Goal: Task Accomplishment & Management: Use online tool/utility

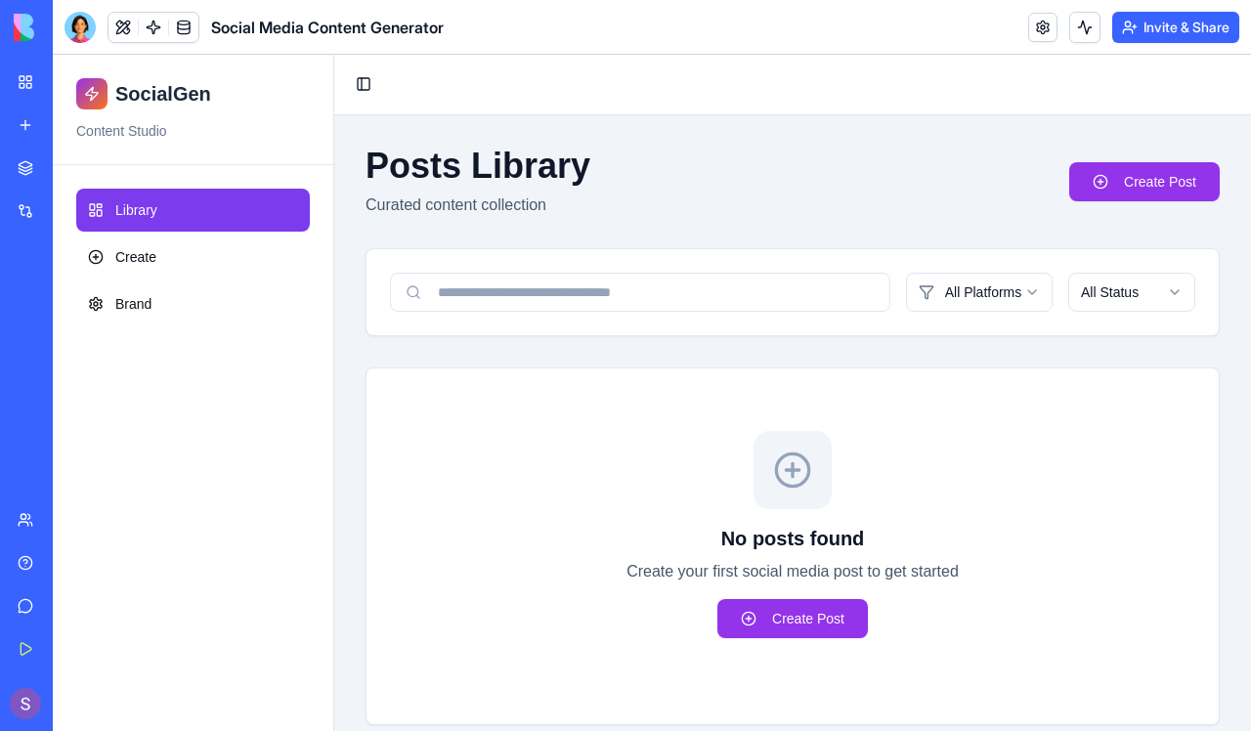
click at [234, 279] on ul "Library Create Brand" at bounding box center [192, 257] width 233 height 137
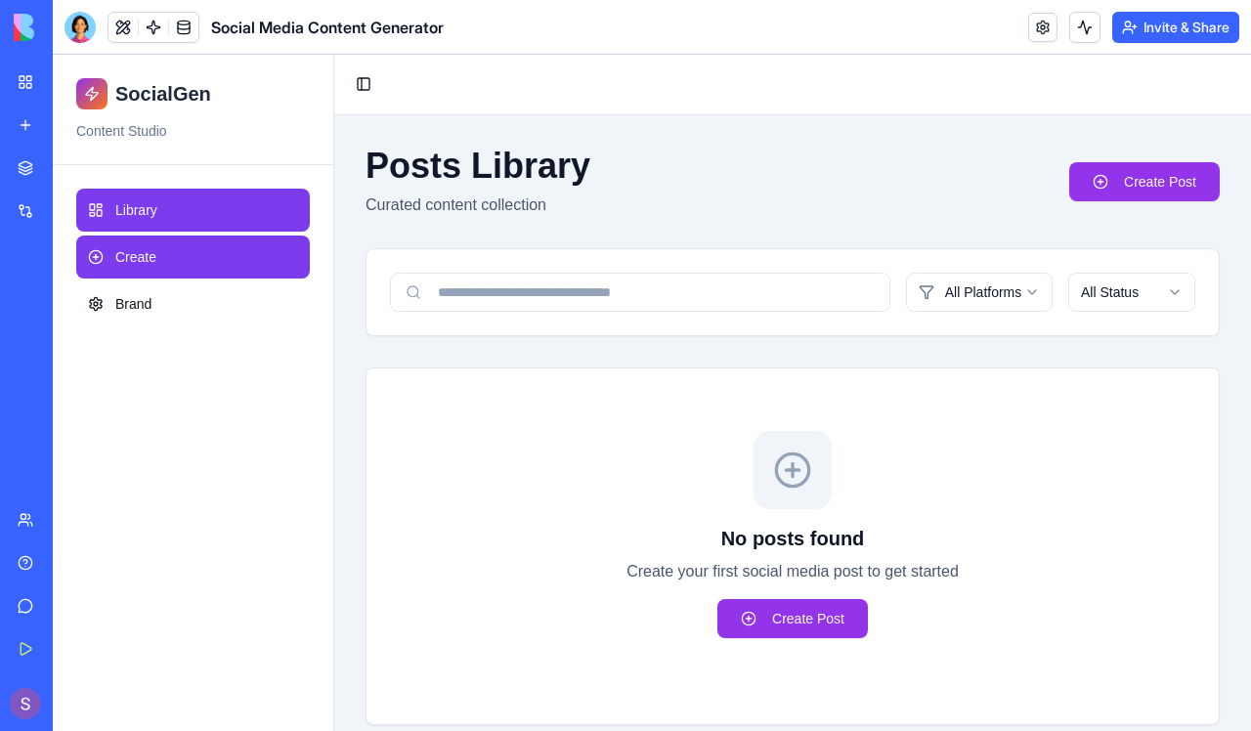
click at [226, 265] on link "Create" at bounding box center [192, 256] width 233 height 43
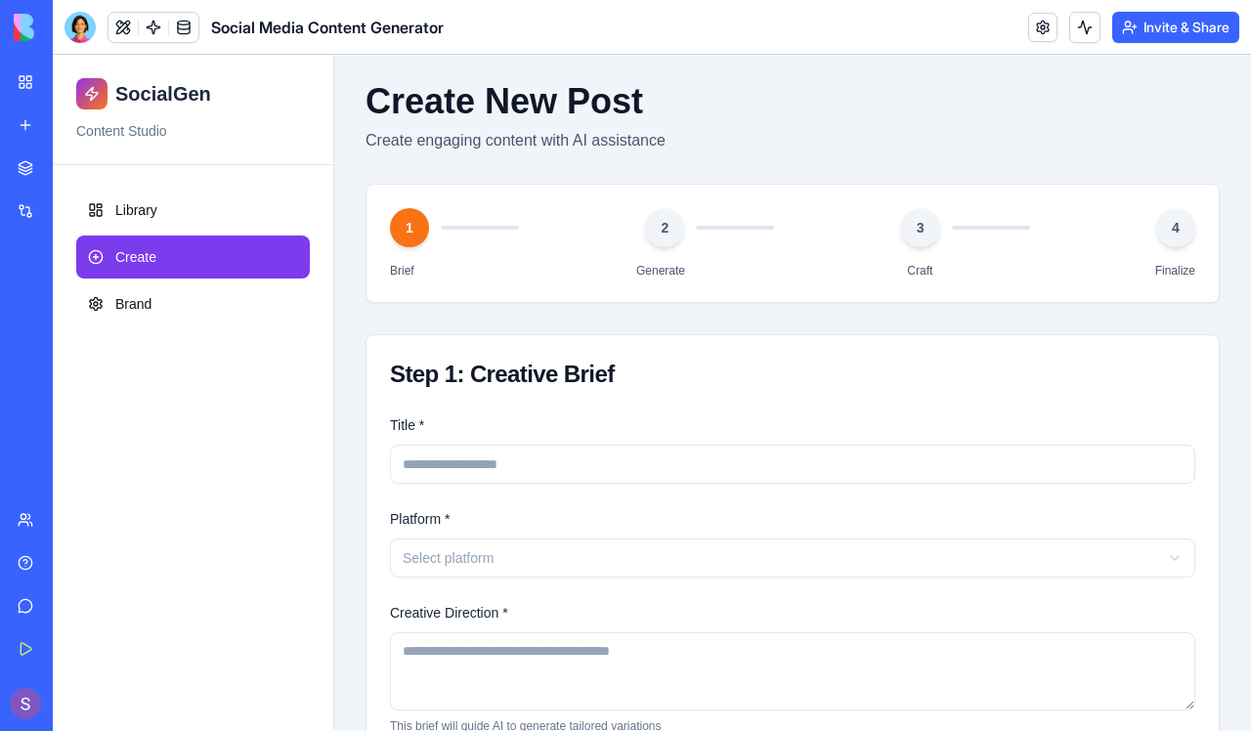
scroll to position [67, 0]
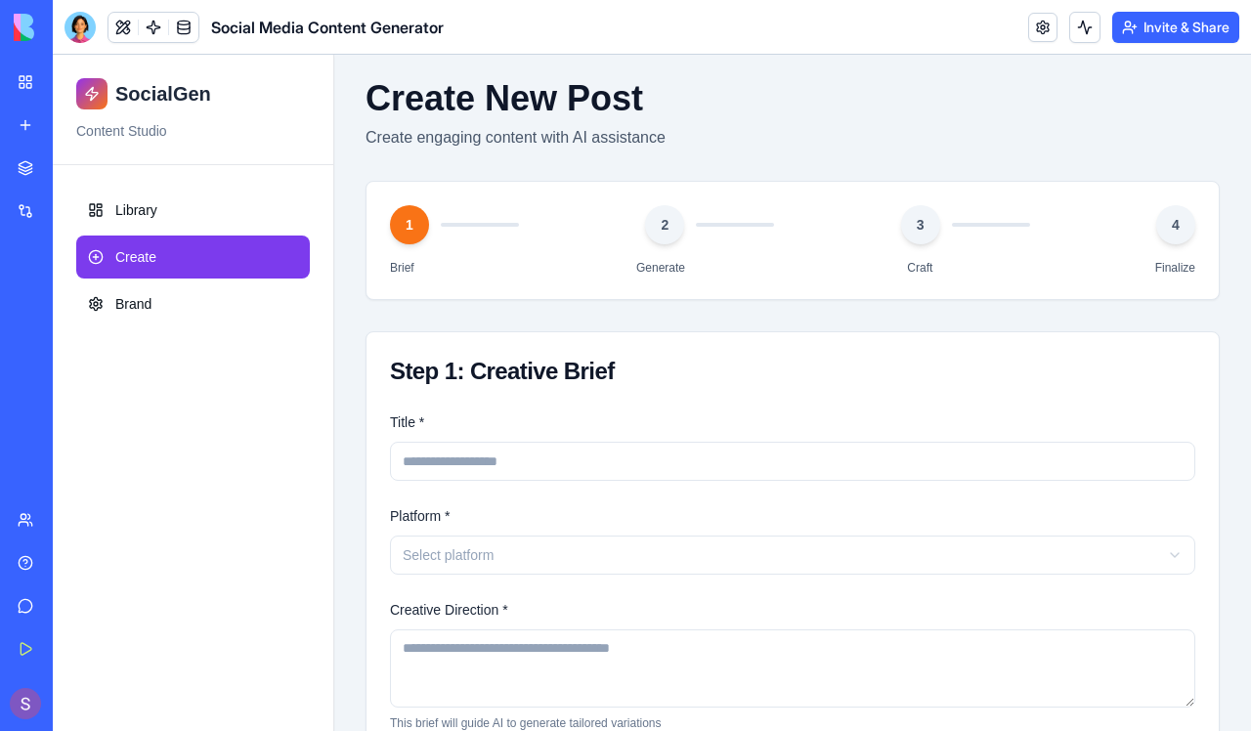
click at [503, 483] on div "Title * Platform * Select platform Creative Direction * This brief will guide A…" at bounding box center [792, 687] width 852 height 555
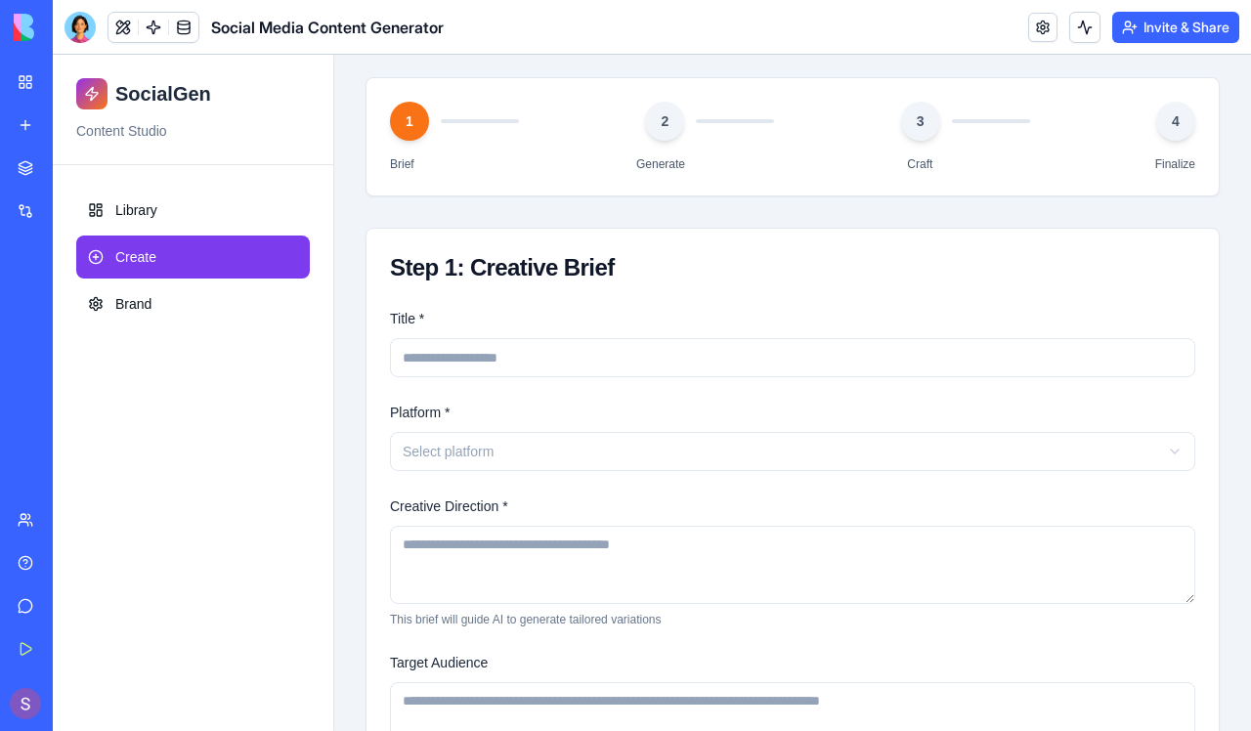
scroll to position [172, 0]
click at [503, 462] on html "SocialGen Content Studio Library Create Brand Toggle Sidebar Create New Post Cr…" at bounding box center [652, 388] width 1198 height 1010
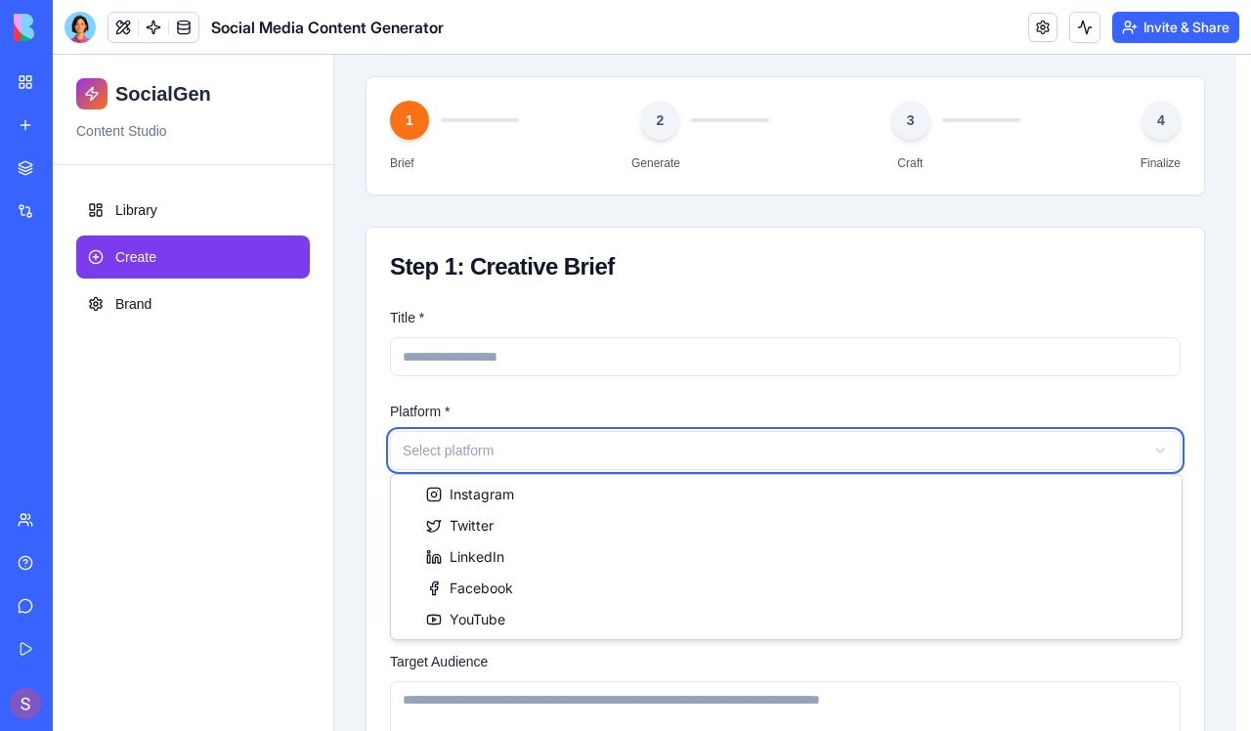
click at [526, 396] on html "SocialGen Content Studio Library Create Brand Toggle Sidebar Create New Post Cr…" at bounding box center [652, 388] width 1198 height 1010
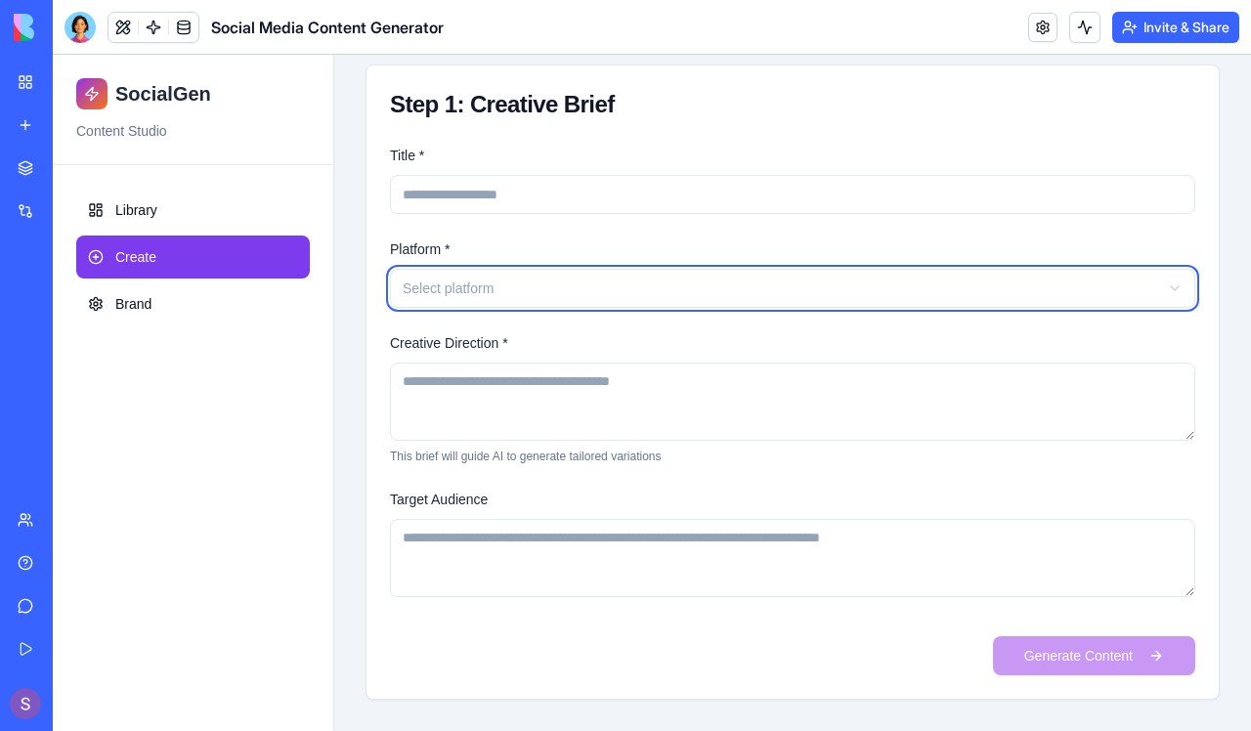
scroll to position [334, 0]
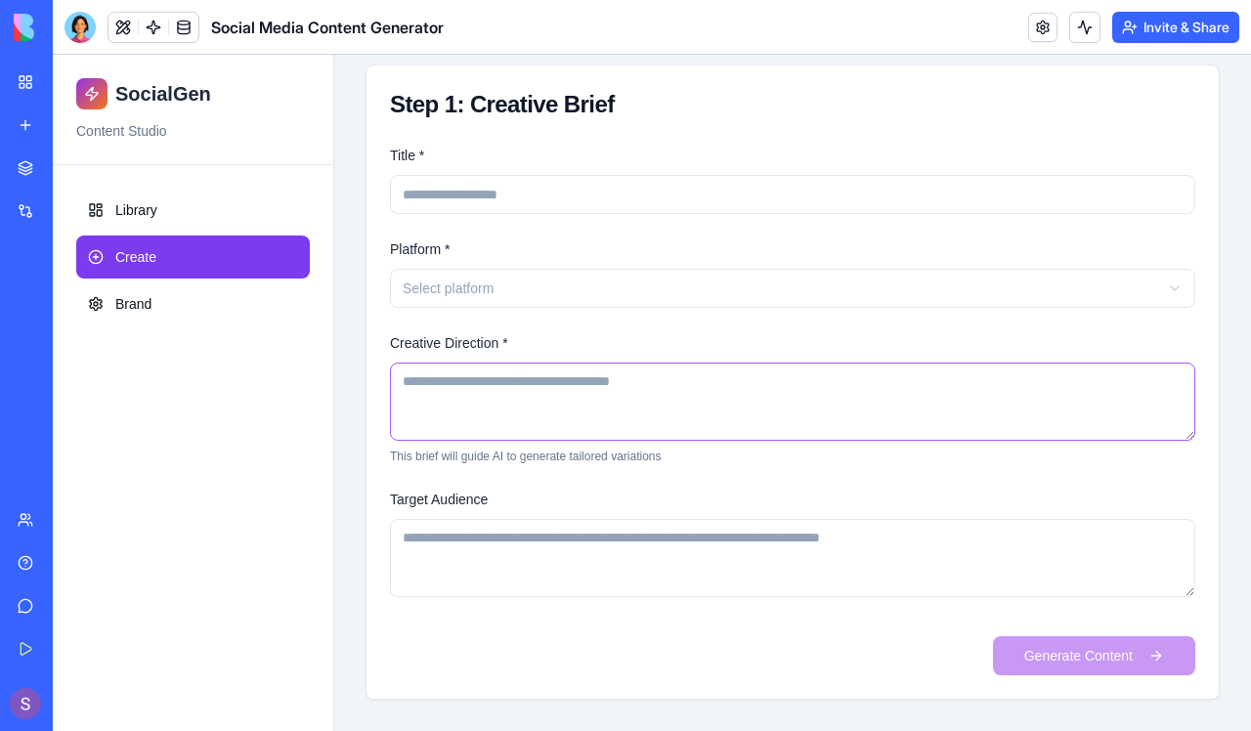
click at [564, 428] on textarea "Creative Direction *" at bounding box center [792, 401] width 805 height 78
type textarea "*"
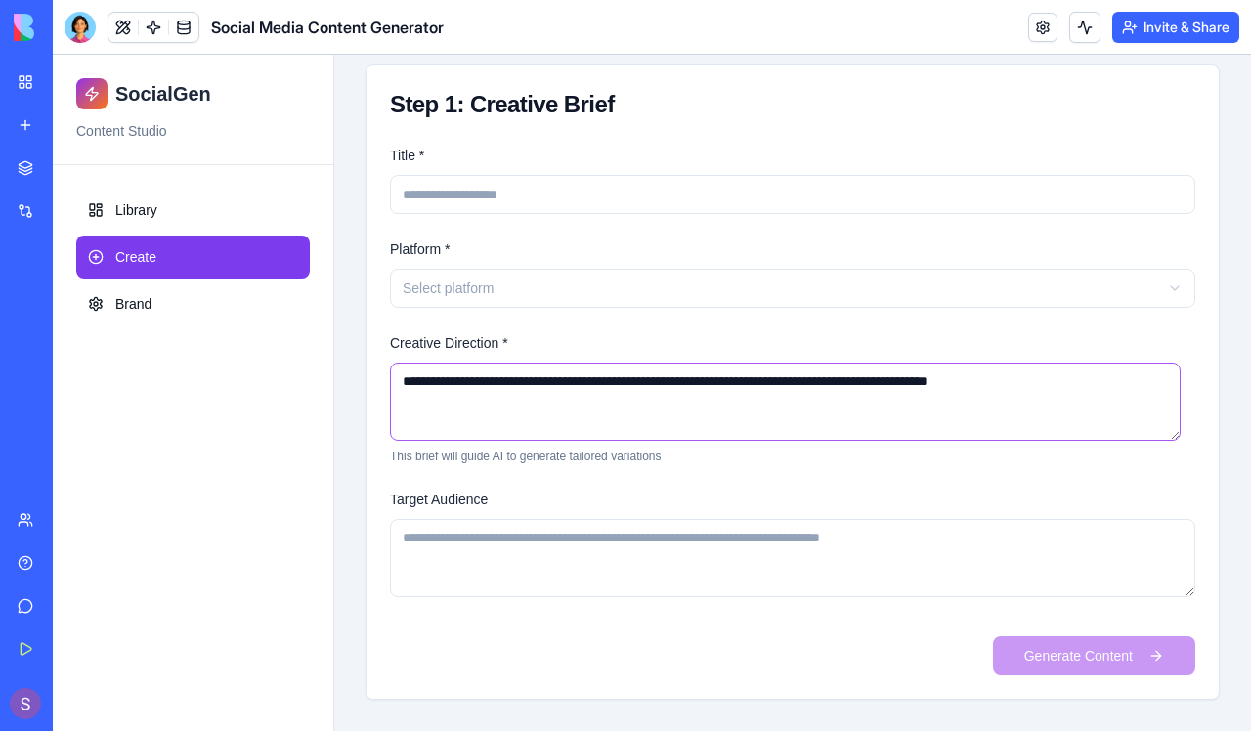
type textarea "**********"
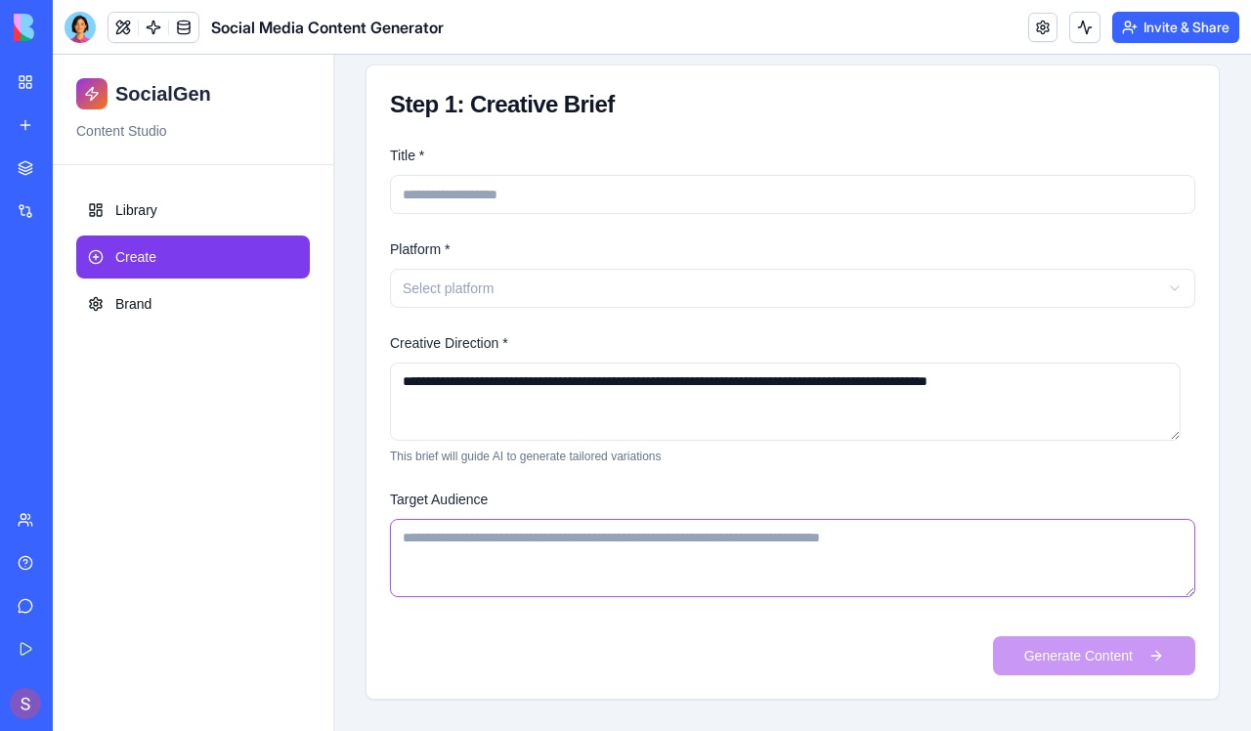
click at [500, 562] on textarea "Target Audience" at bounding box center [792, 558] width 805 height 78
type textarea "*"
type textarea "**********"
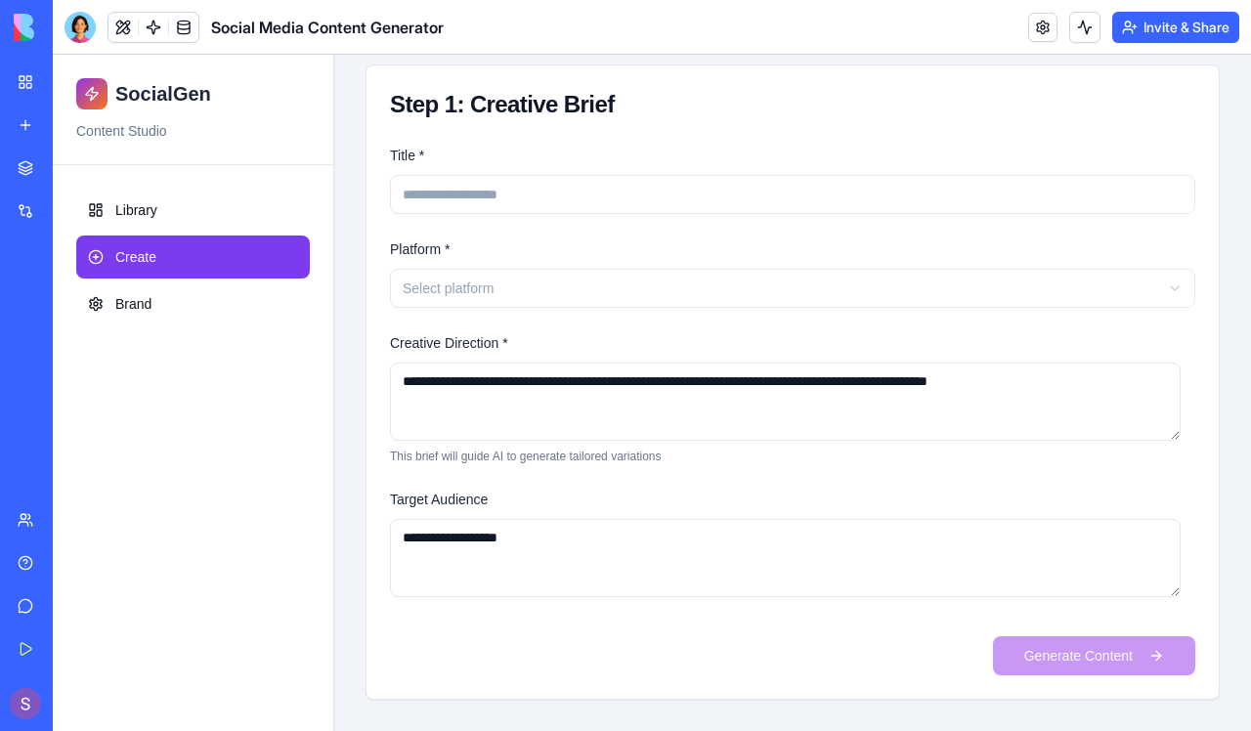
click at [517, 654] on div "Generate Content" at bounding box center [792, 647] width 805 height 55
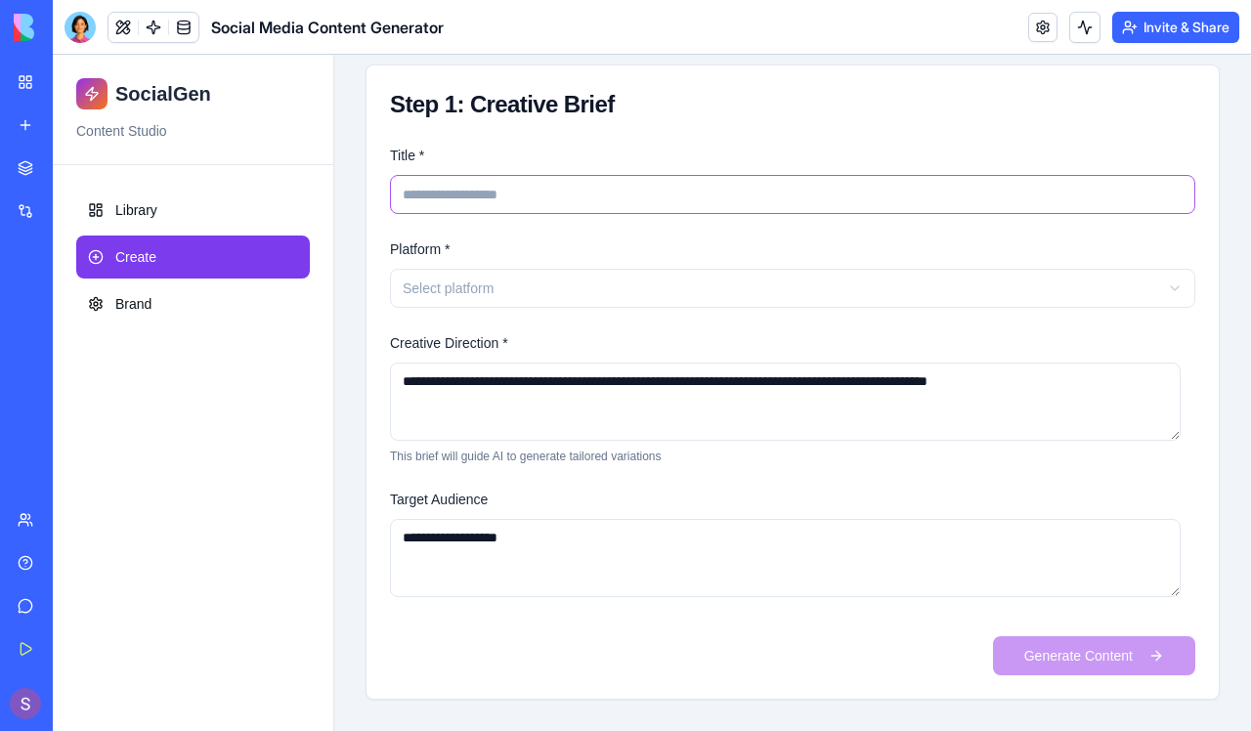
click at [499, 209] on input "Title *" at bounding box center [792, 194] width 805 height 39
click at [540, 191] on input "**********" at bounding box center [792, 194] width 805 height 39
click at [616, 180] on input "**********" at bounding box center [792, 194] width 805 height 39
click at [615, 194] on input "**********" at bounding box center [792, 194] width 805 height 39
type input "**********"
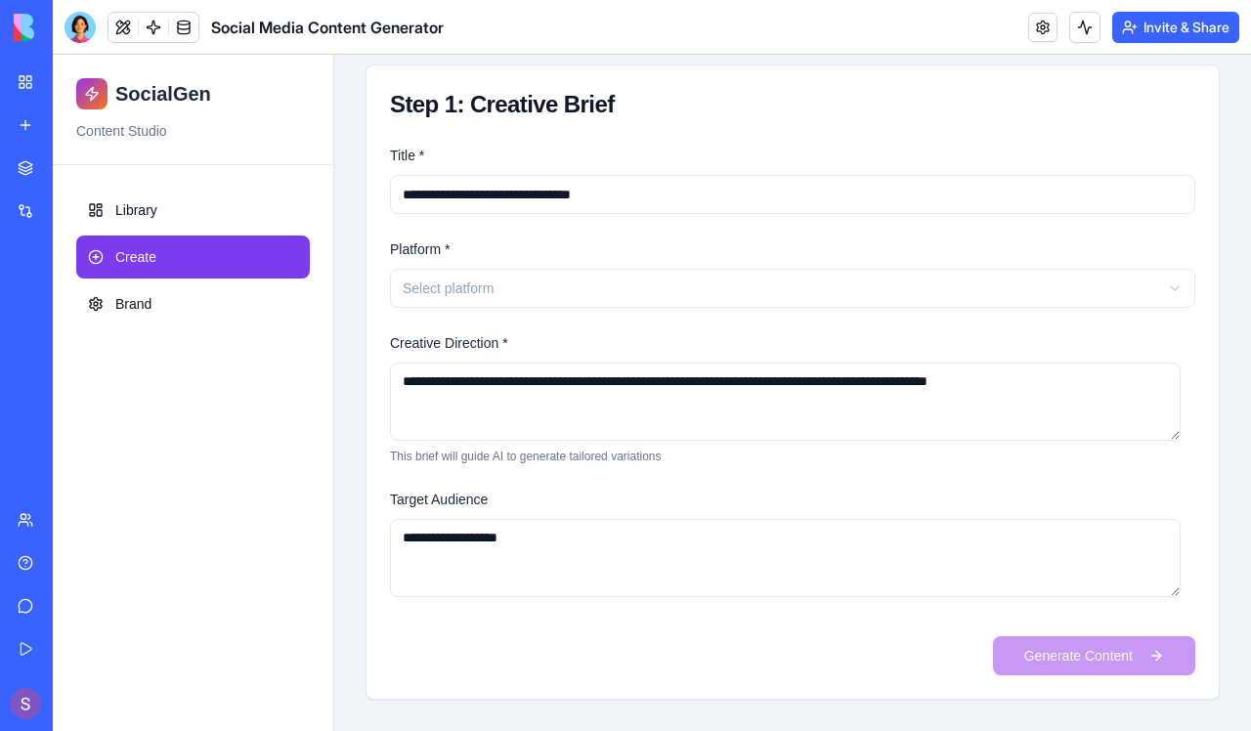
click at [498, 293] on html "**********" at bounding box center [652, 226] width 1198 height 1010
click at [1055, 657] on button "Generate Content" at bounding box center [1094, 655] width 202 height 39
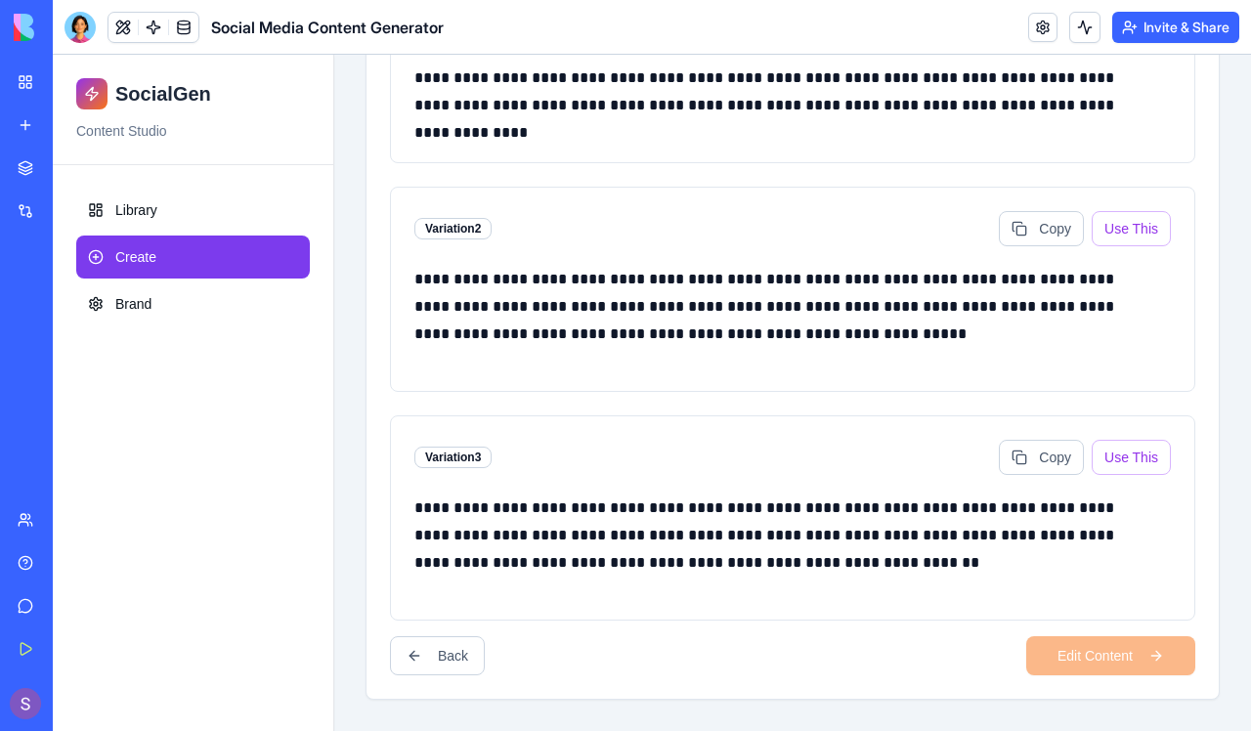
scroll to position [524, 0]
click at [1124, 464] on button "Use This" at bounding box center [1130, 457] width 79 height 35
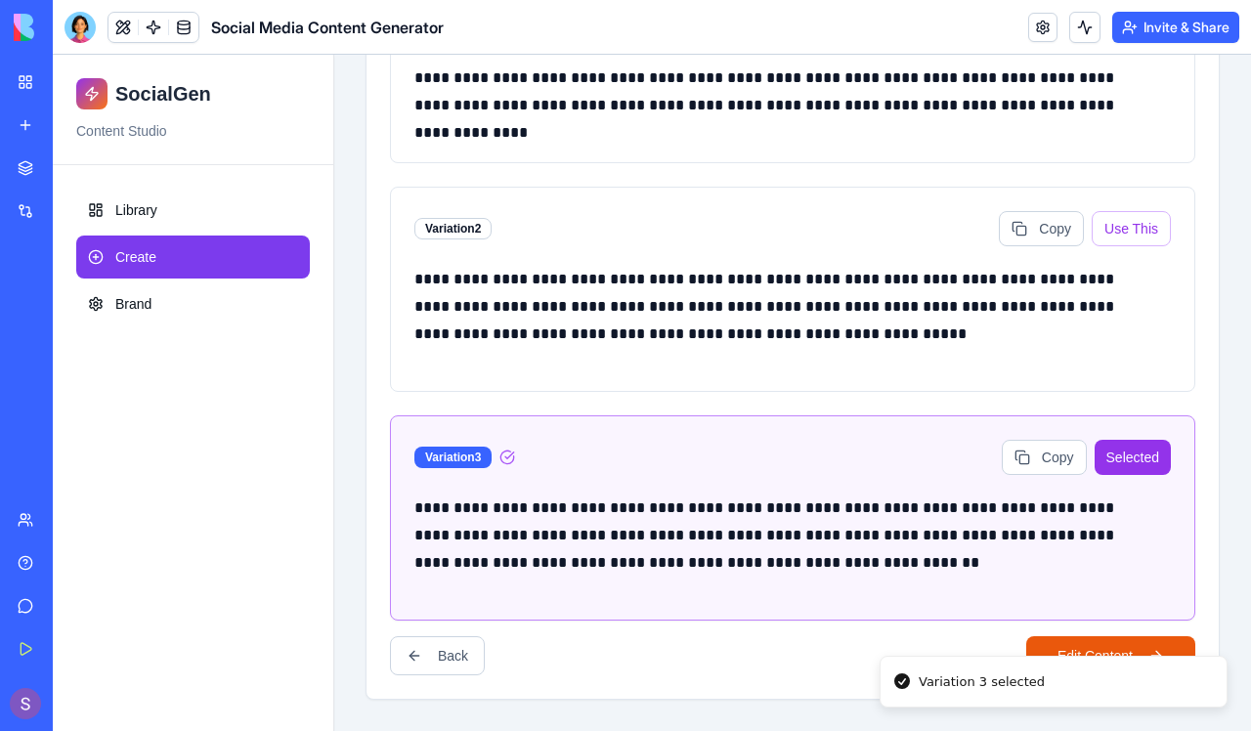
click at [1112, 644] on button "Edit Content" at bounding box center [1110, 655] width 169 height 39
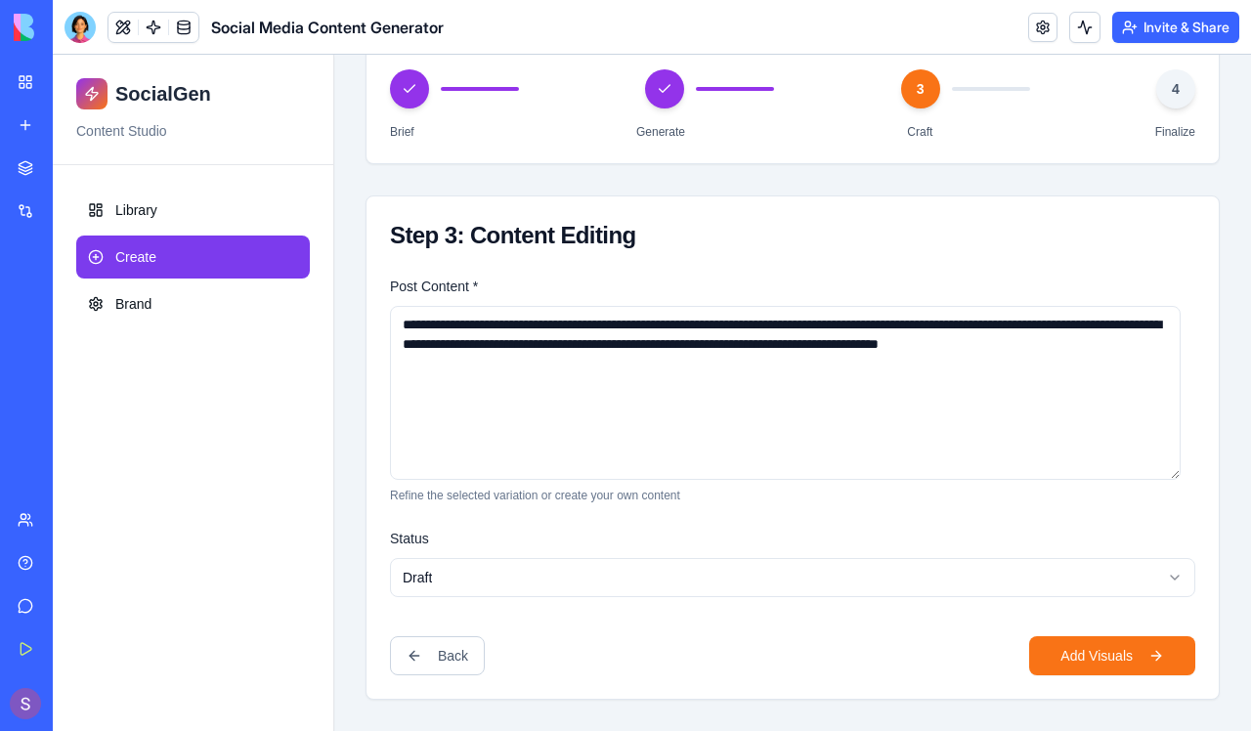
click at [607, 570] on html "**********" at bounding box center [652, 291] width 1198 height 879
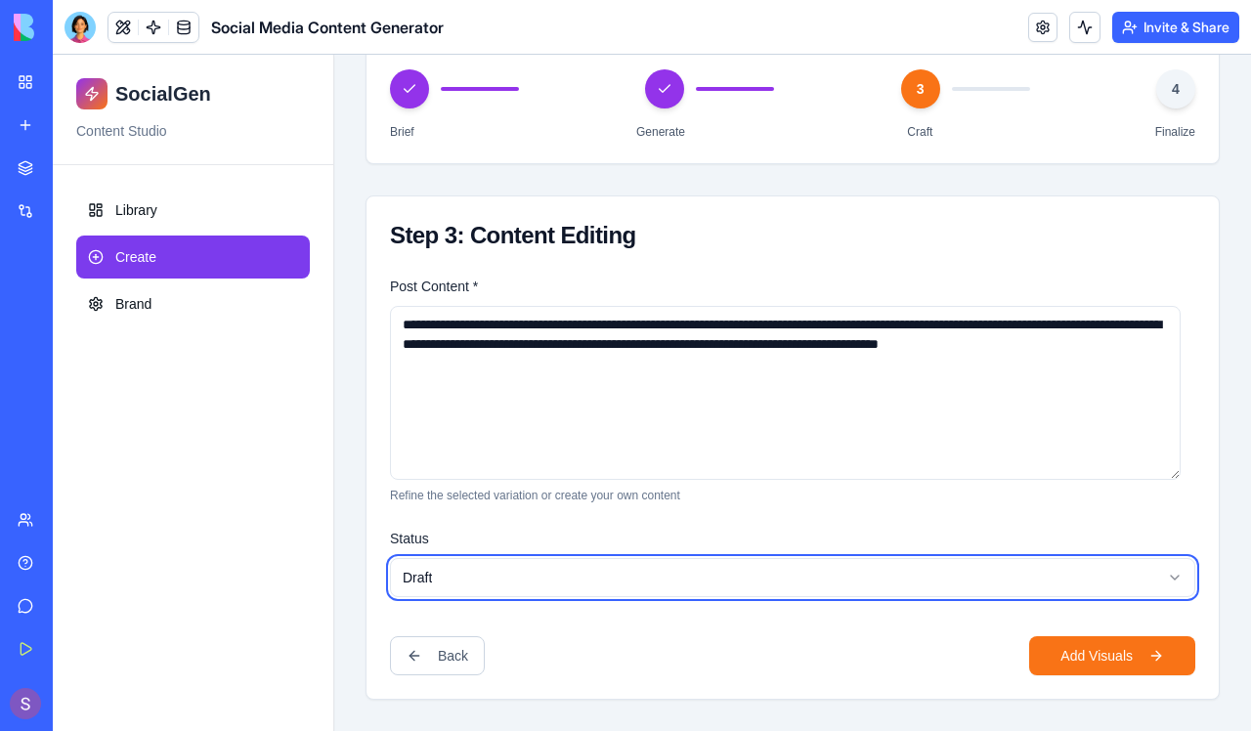
click at [607, 570] on html "**********" at bounding box center [652, 291] width 1198 height 879
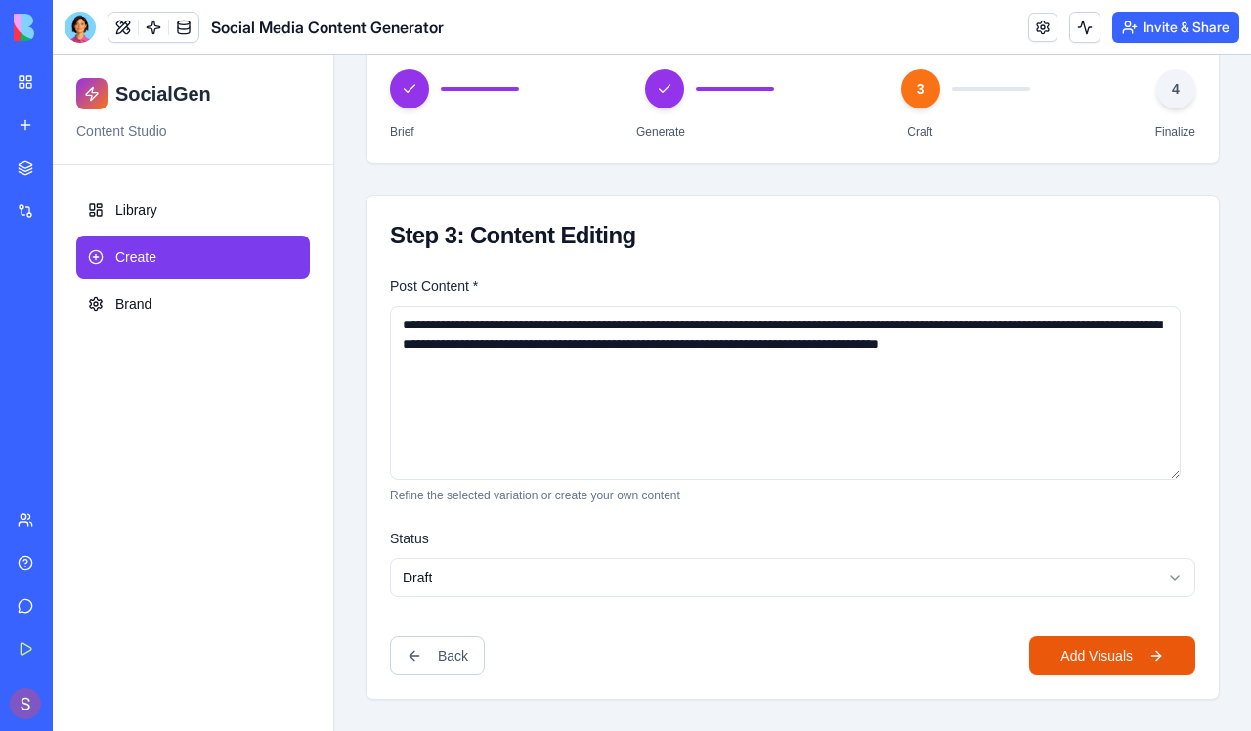
click at [1103, 655] on button "Add Visuals" at bounding box center [1112, 655] width 166 height 39
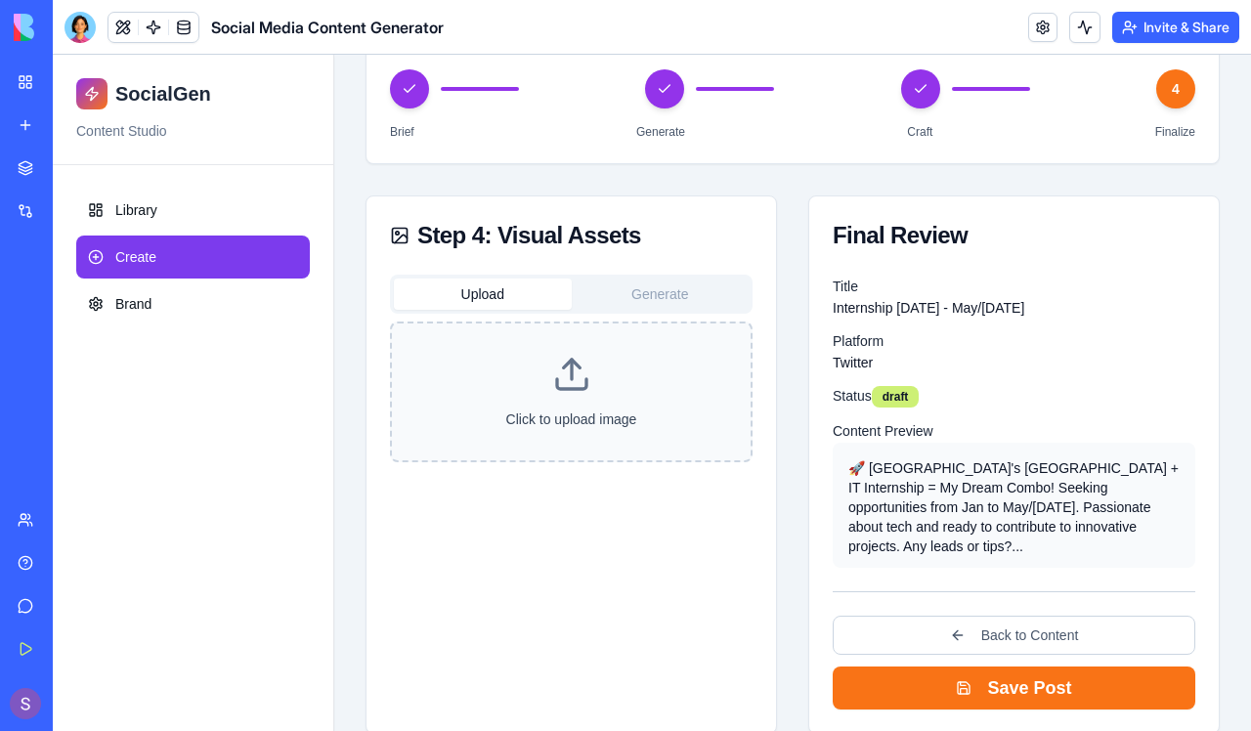
click at [653, 301] on button "Generate" at bounding box center [661, 293] width 178 height 31
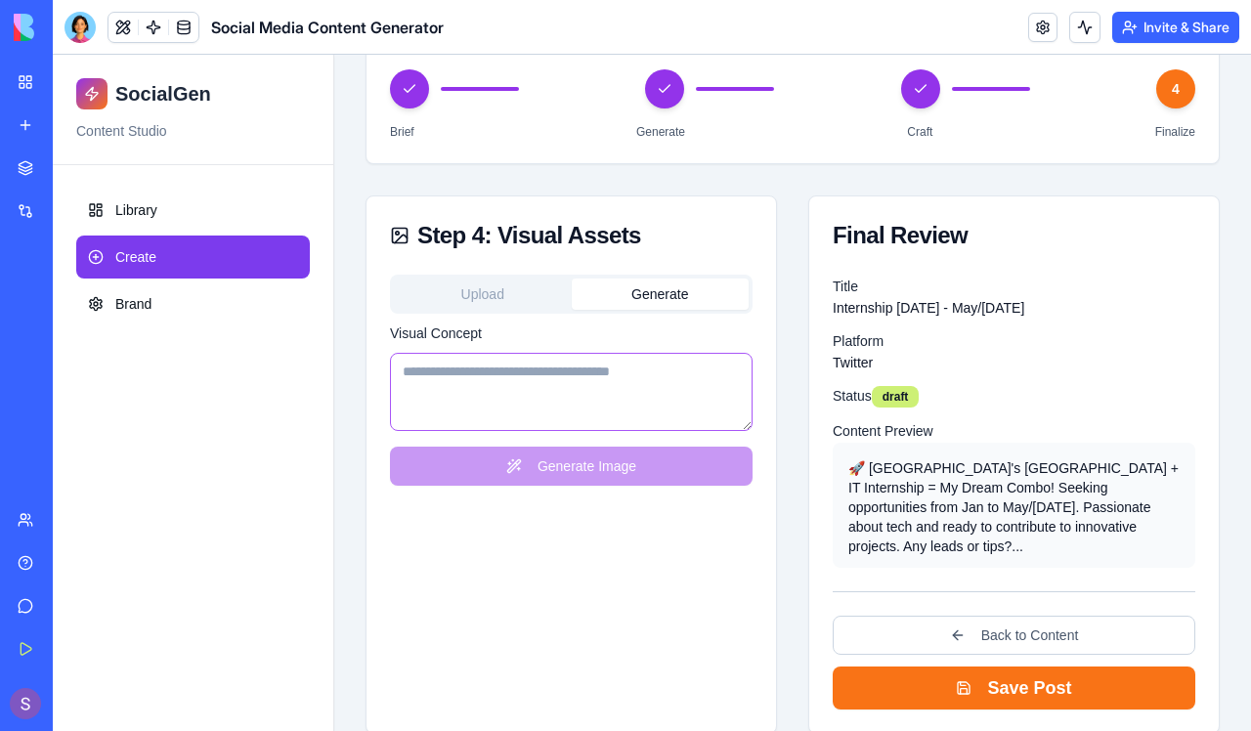
click at [629, 364] on textarea "Visual Concept" at bounding box center [571, 392] width 362 height 78
type textarea "*"
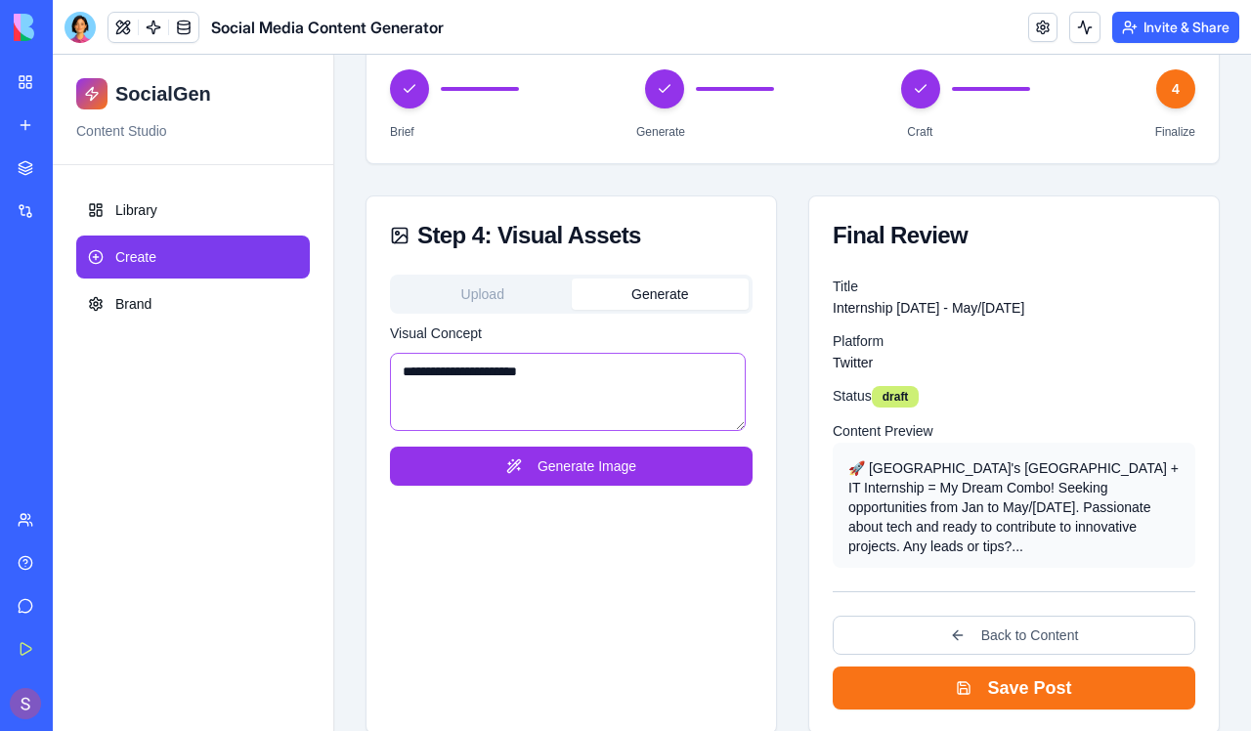
type textarea "**********"
click at [534, 312] on div "Upload Generate" at bounding box center [571, 294] width 362 height 39
click at [516, 297] on button "Upload" at bounding box center [483, 293] width 178 height 31
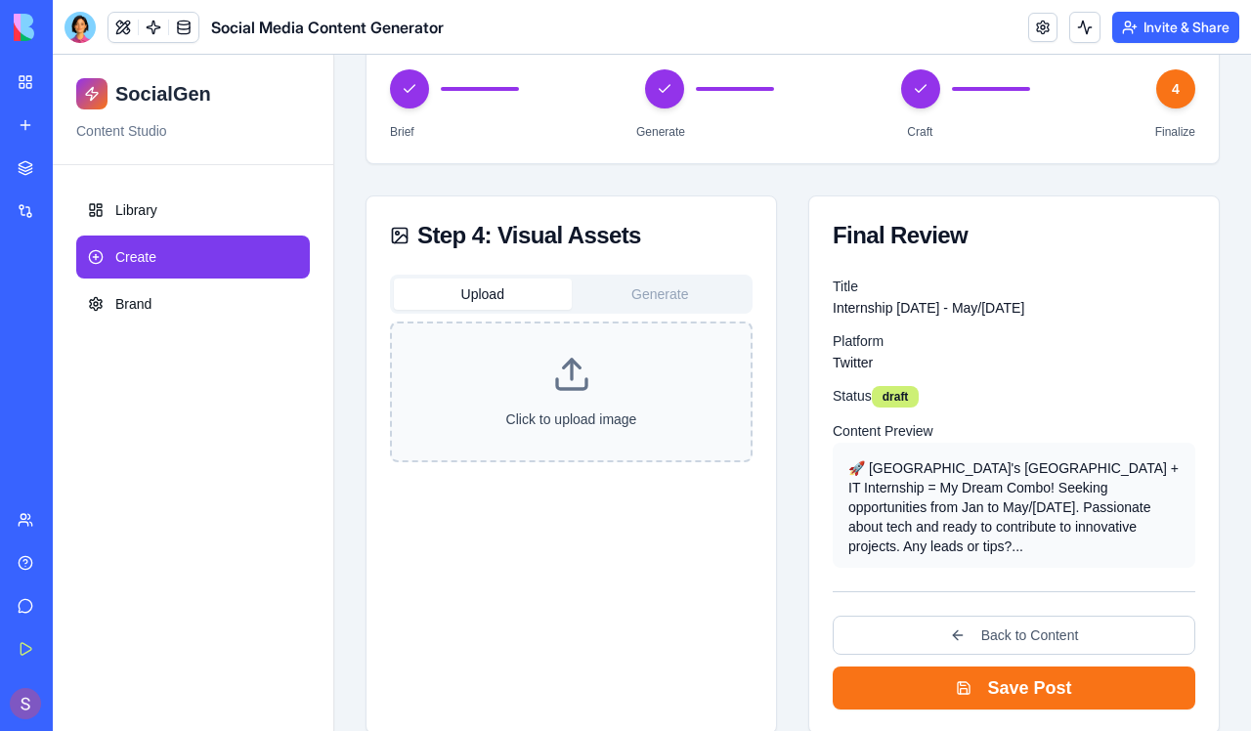
click at [582, 297] on button "Generate" at bounding box center [661, 293] width 178 height 31
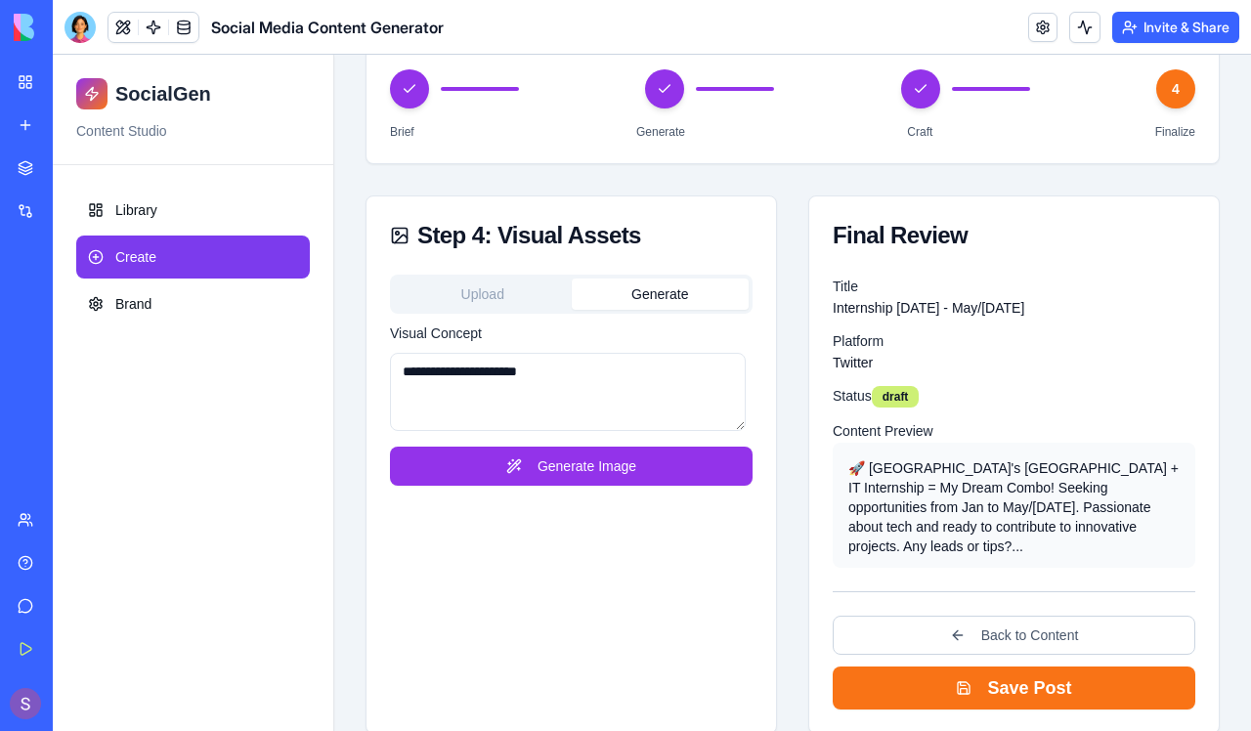
click at [564, 489] on div "**********" at bounding box center [570, 392] width 409 height 234
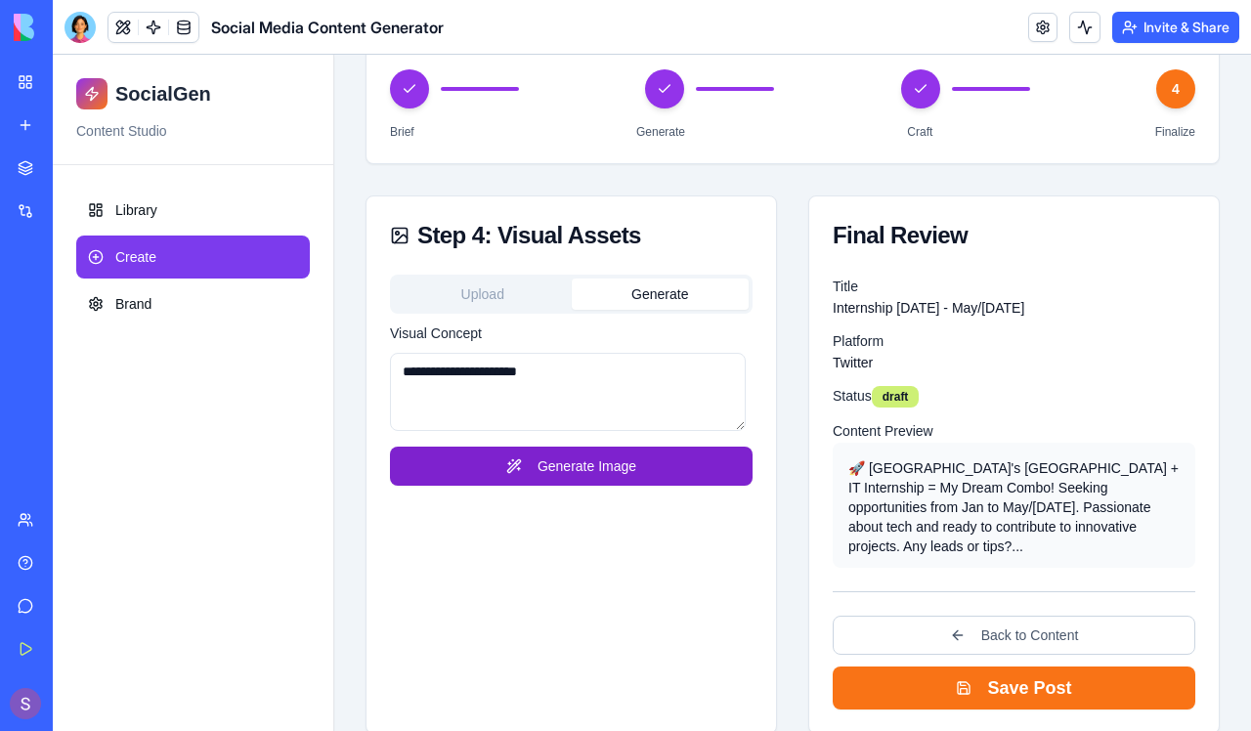
click at [564, 483] on button "Generate Image" at bounding box center [571, 465] width 362 height 39
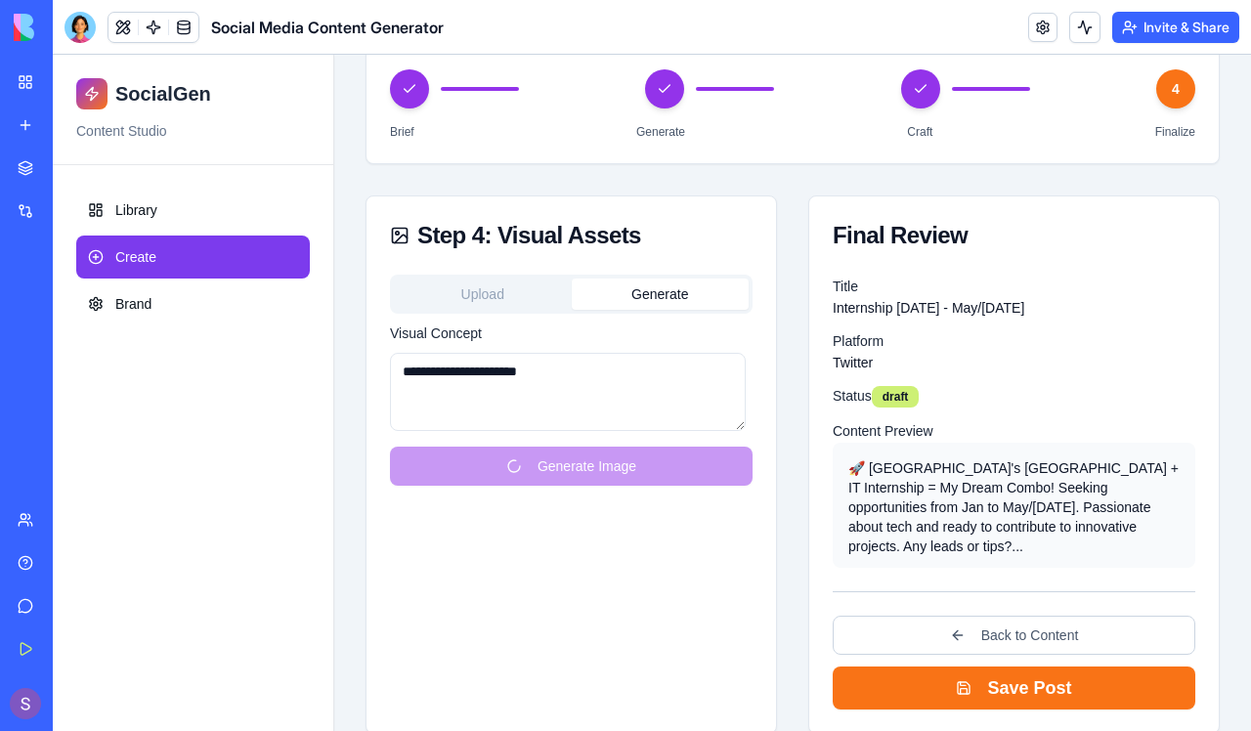
click at [509, 299] on button "Upload" at bounding box center [483, 293] width 178 height 31
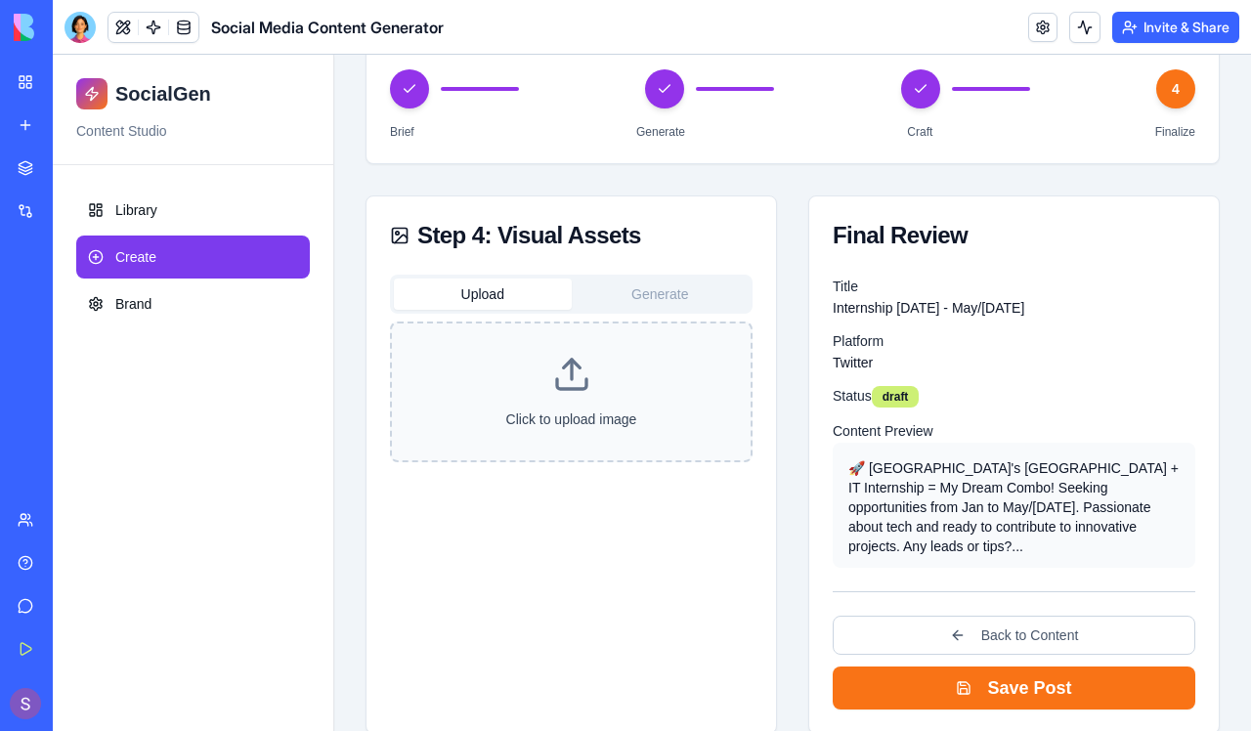
click at [530, 425] on p "Click to upload image" at bounding box center [571, 419] width 296 height 20
click at [53, 55] on input "Click to upload image" at bounding box center [53, 55] width 0 height 0
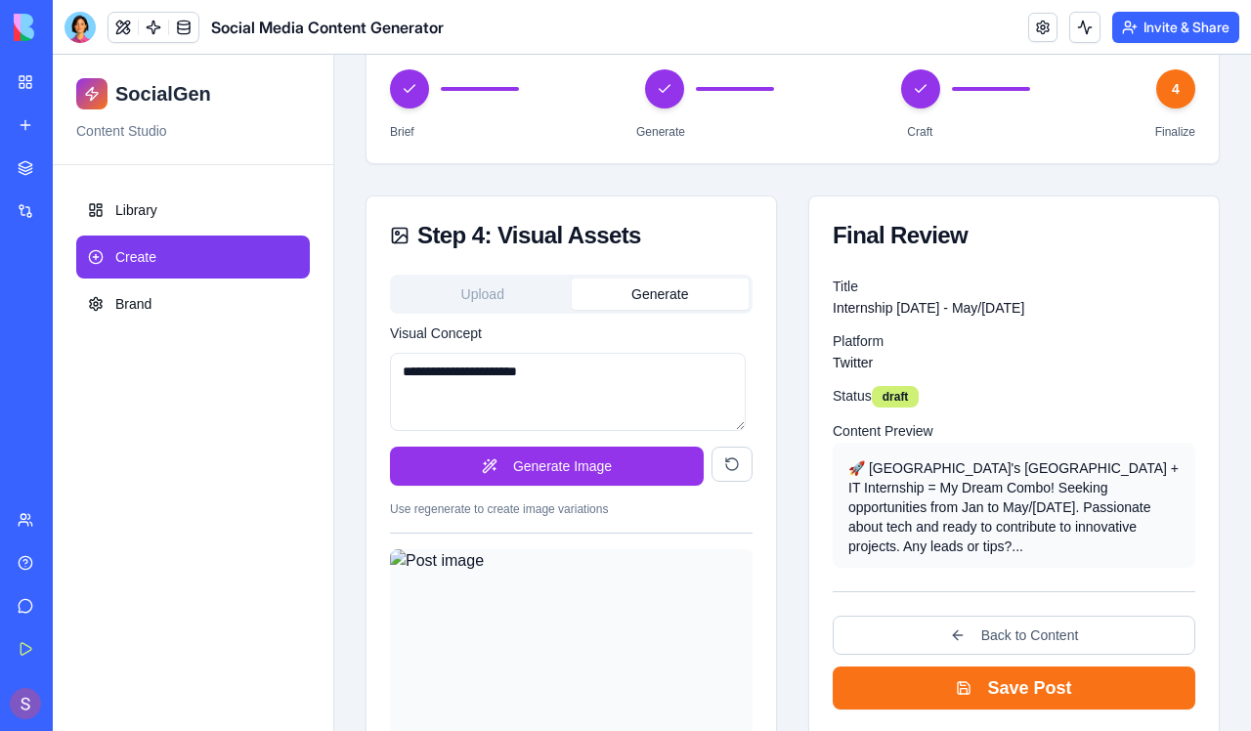
click at [658, 300] on button "Generate" at bounding box center [661, 293] width 178 height 31
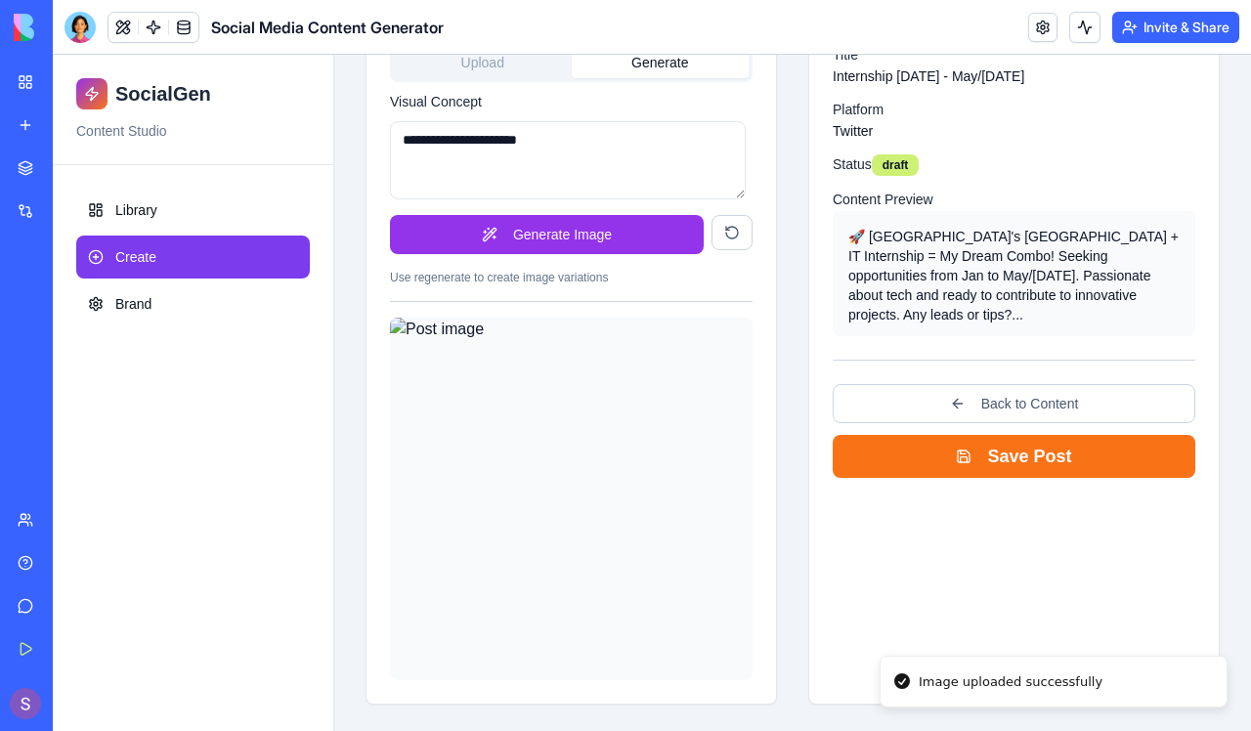
scroll to position [433, 0]
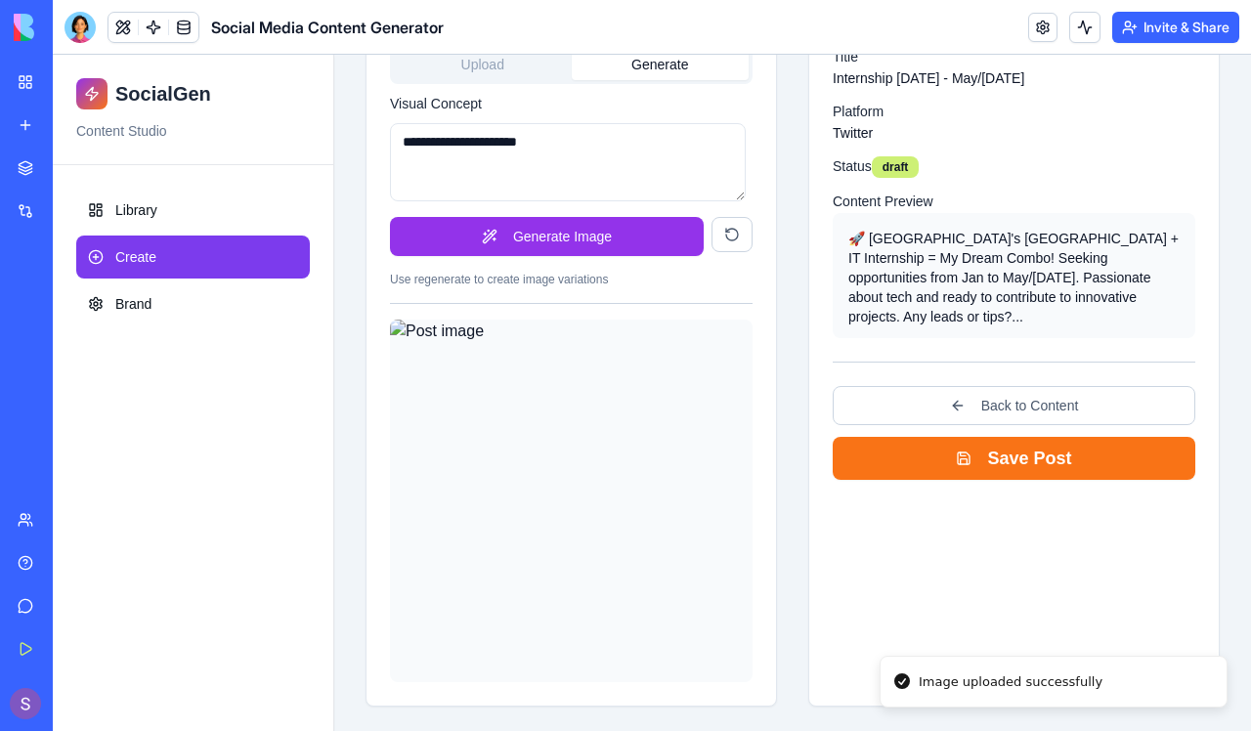
click at [604, 527] on img at bounding box center [571, 500] width 362 height 362
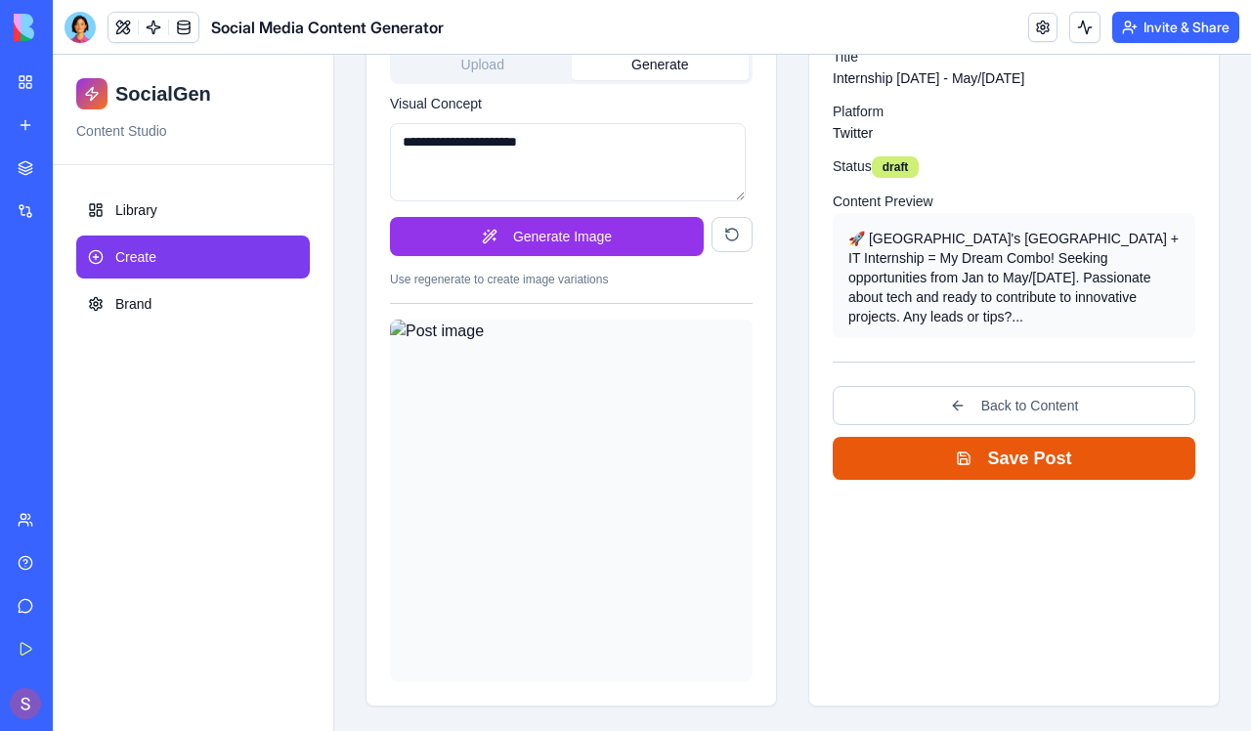
click at [1004, 446] on button "Save Post" at bounding box center [1013, 458] width 362 height 43
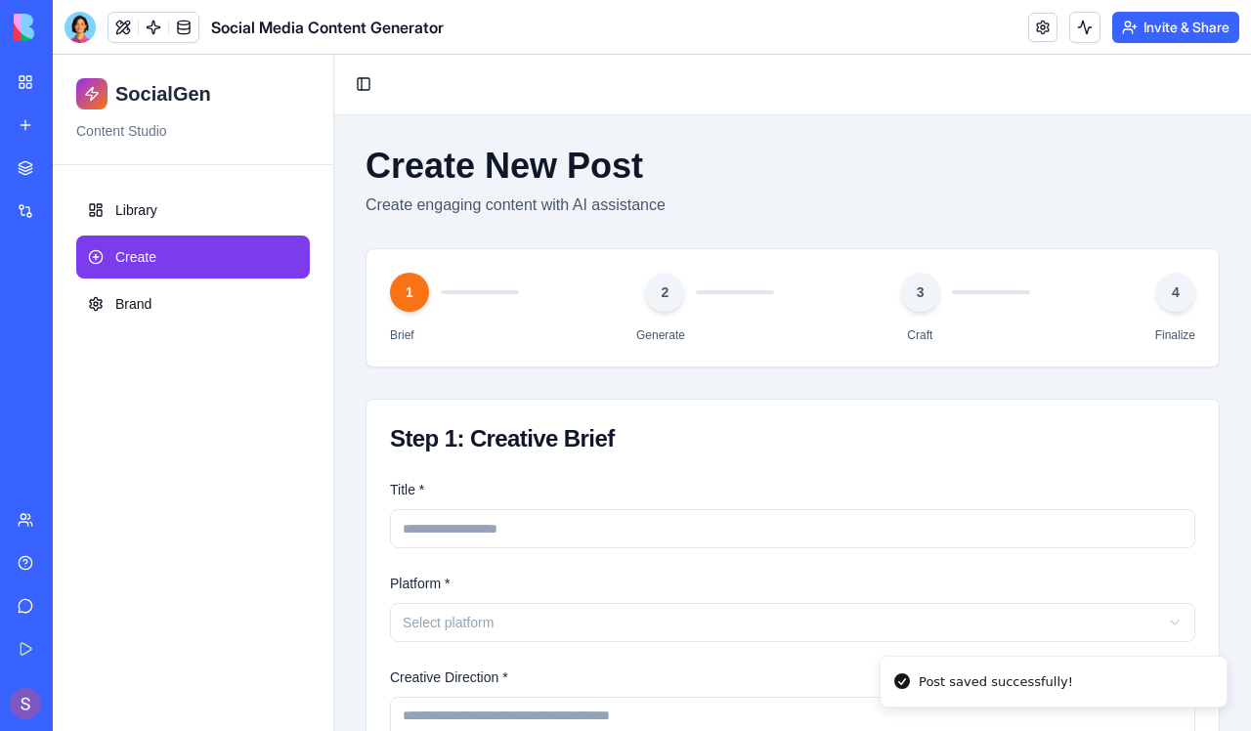
scroll to position [0, 0]
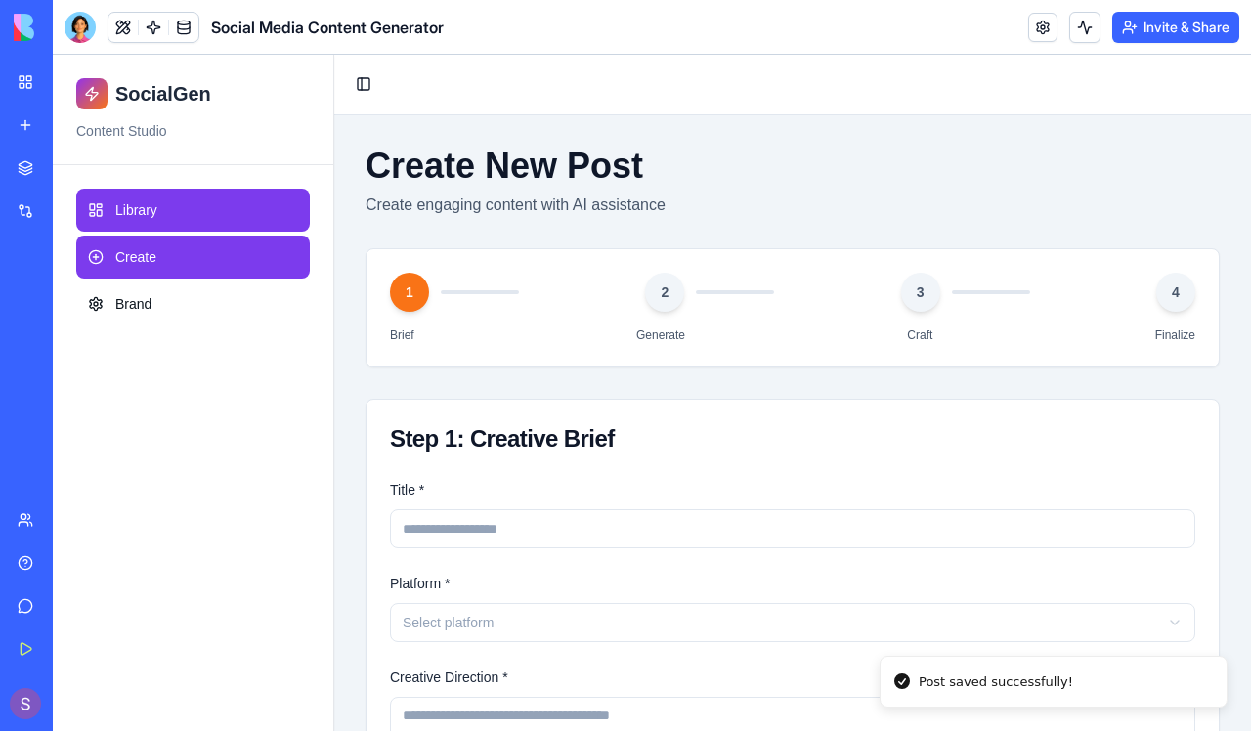
click at [102, 213] on rect at bounding box center [99, 213] width 5 height 6
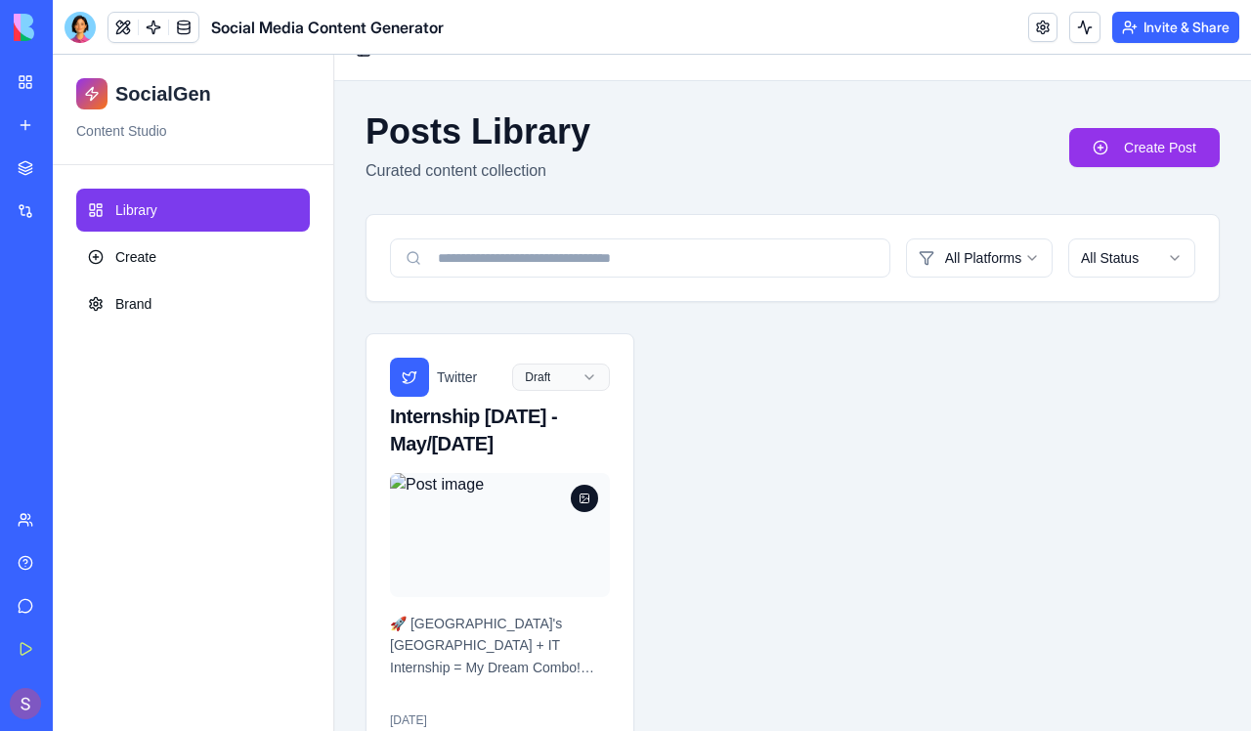
scroll to position [30, 0]
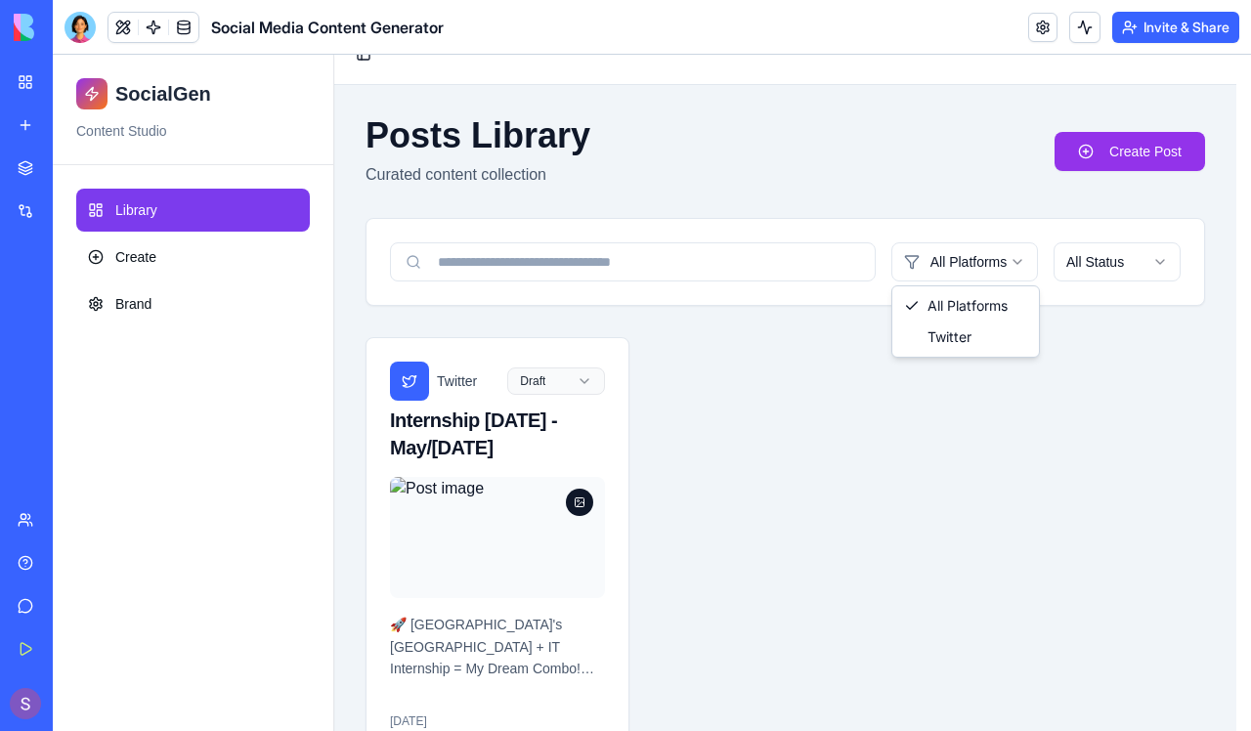
click at [996, 247] on html "SocialGen Content Studio Library Create Brand Toggle Sidebar Posts Library Cura…" at bounding box center [652, 409] width 1198 height 770
click at [1076, 411] on html "SocialGen Content Studio Library Create Brand Toggle Sidebar Posts Library Cura…" at bounding box center [652, 409] width 1198 height 770
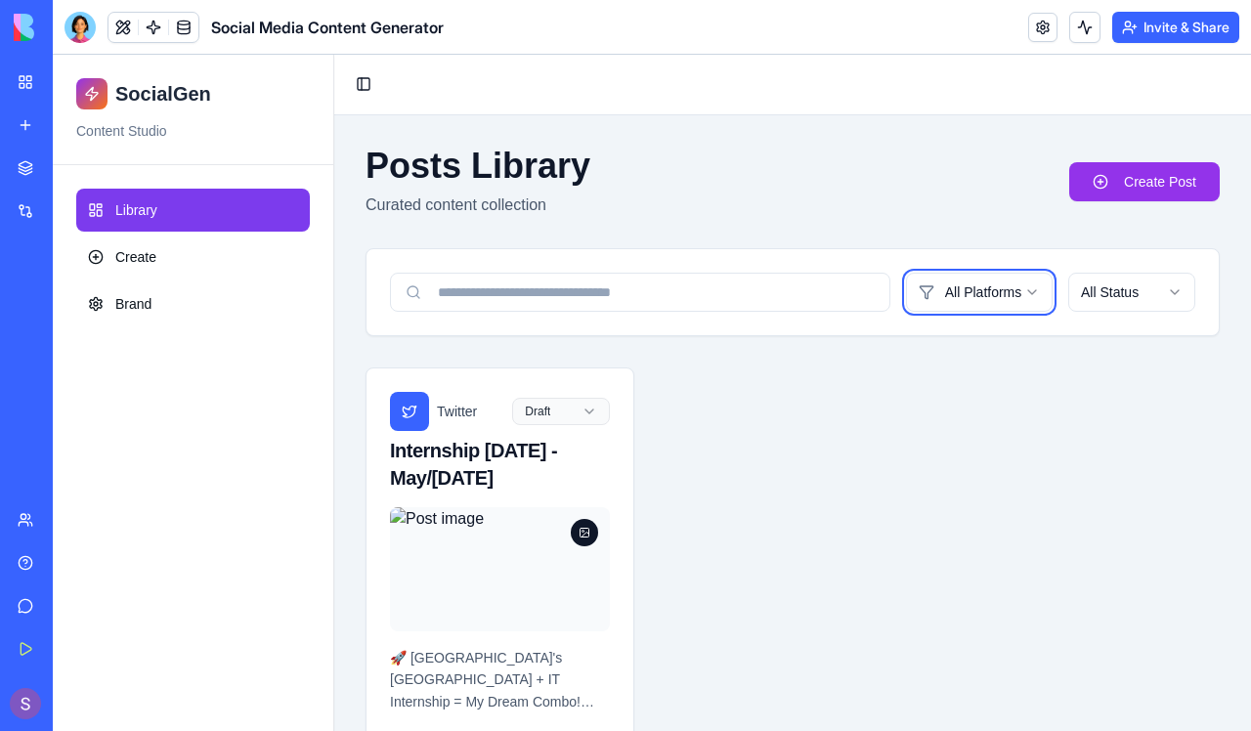
scroll to position [0, 0]
click at [1134, 23] on button "Invite & Share" at bounding box center [1175, 27] width 127 height 31
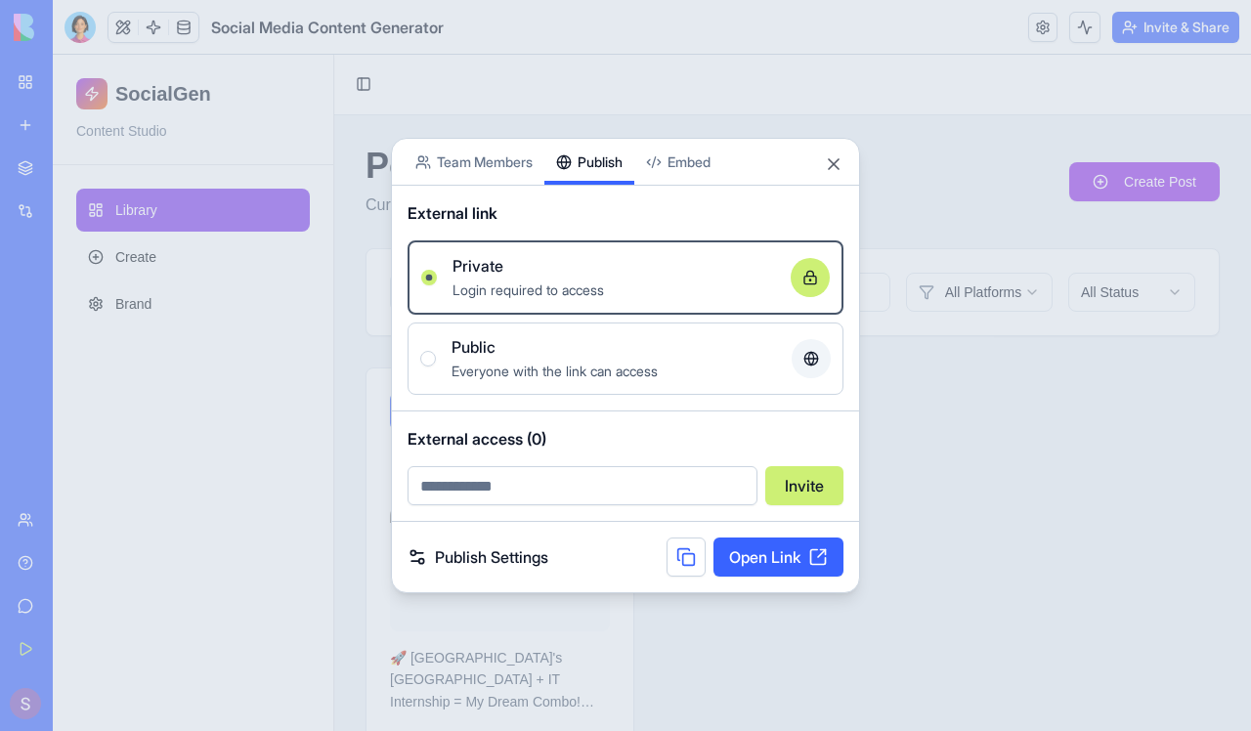
click at [581, 192] on div "Share App Team Members Publish Embed External link Private Login required to ac…" at bounding box center [625, 365] width 469 height 455
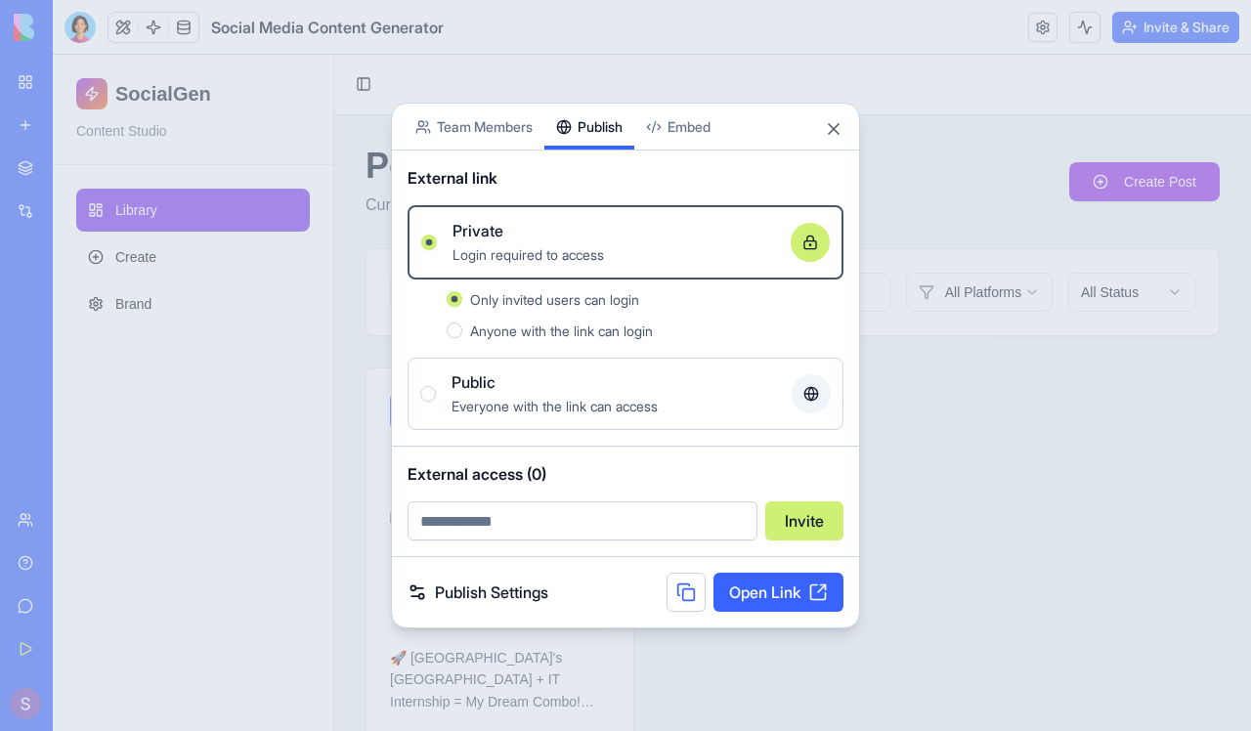
click at [642, 331] on span "Anyone with the link can login" at bounding box center [561, 330] width 183 height 17
click at [462, 331] on button "Anyone with the link can login" at bounding box center [454, 330] width 16 height 16
click at [756, 588] on link "Open Link" at bounding box center [778, 591] width 130 height 39
click at [825, 132] on button "Close" at bounding box center [834, 129] width 20 height 20
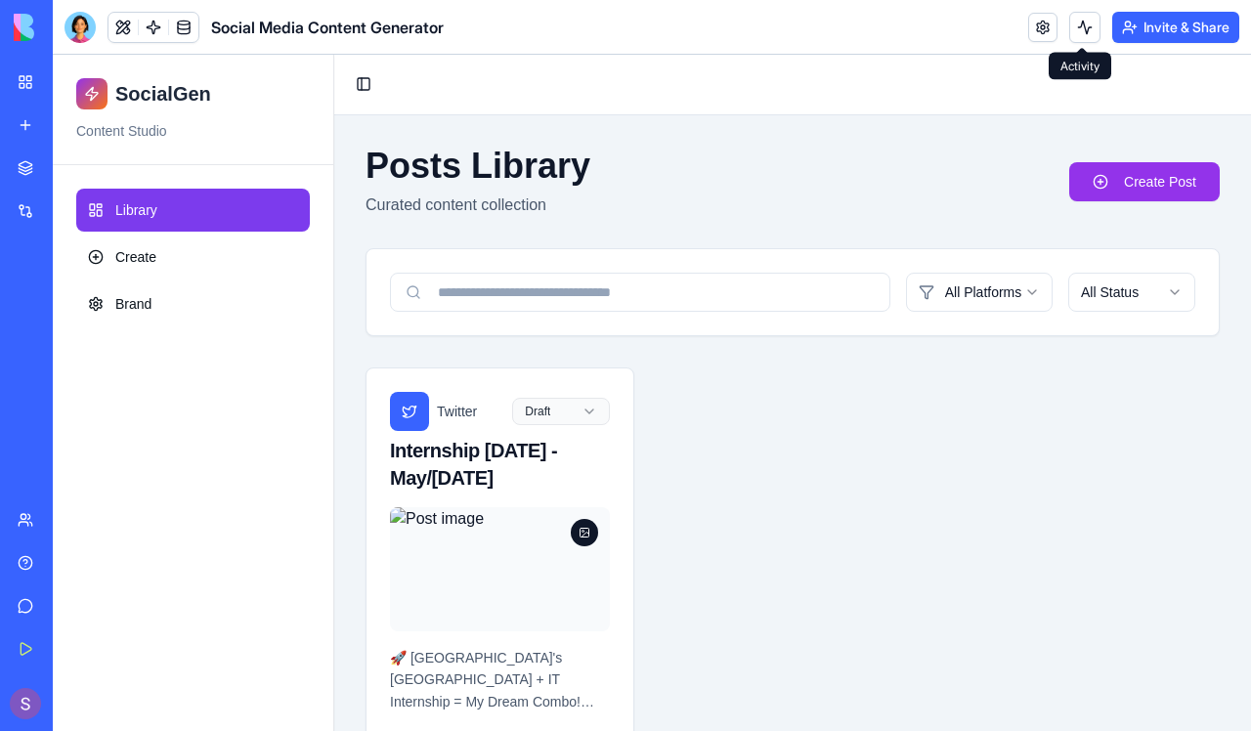
click at [1074, 23] on button at bounding box center [1084, 27] width 31 height 31
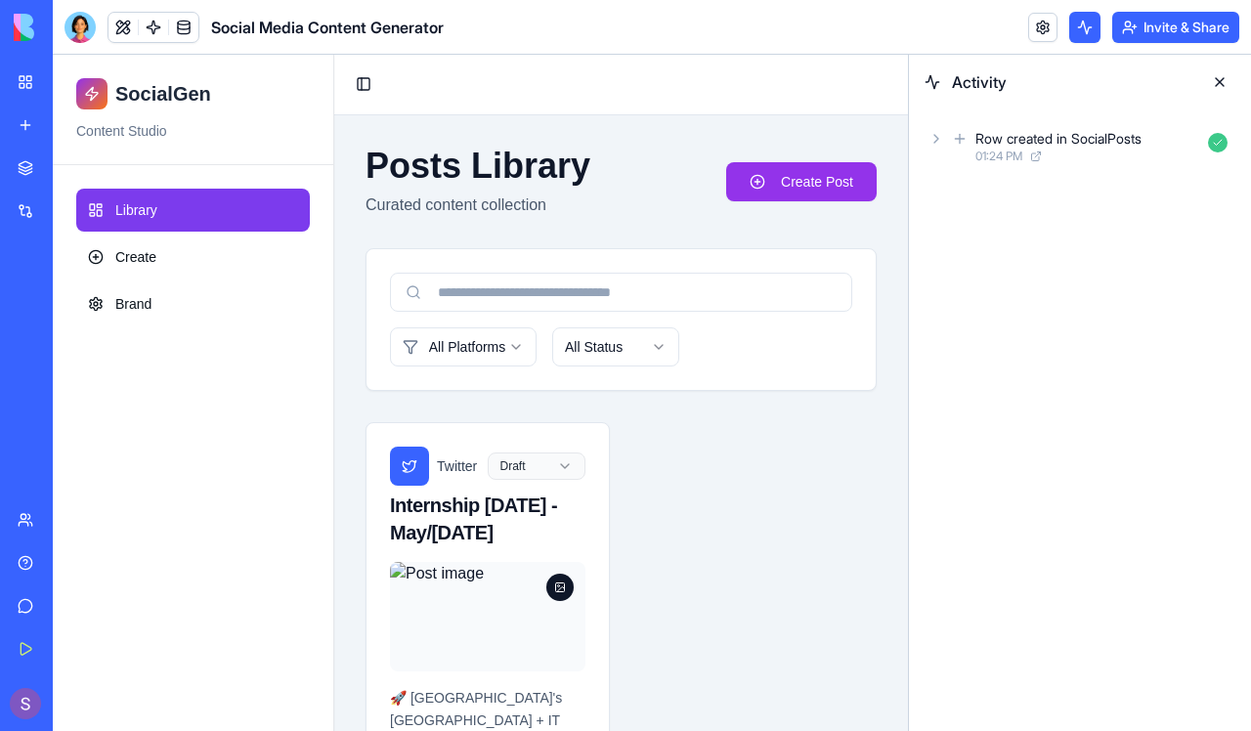
click at [1074, 23] on button at bounding box center [1084, 27] width 31 height 31
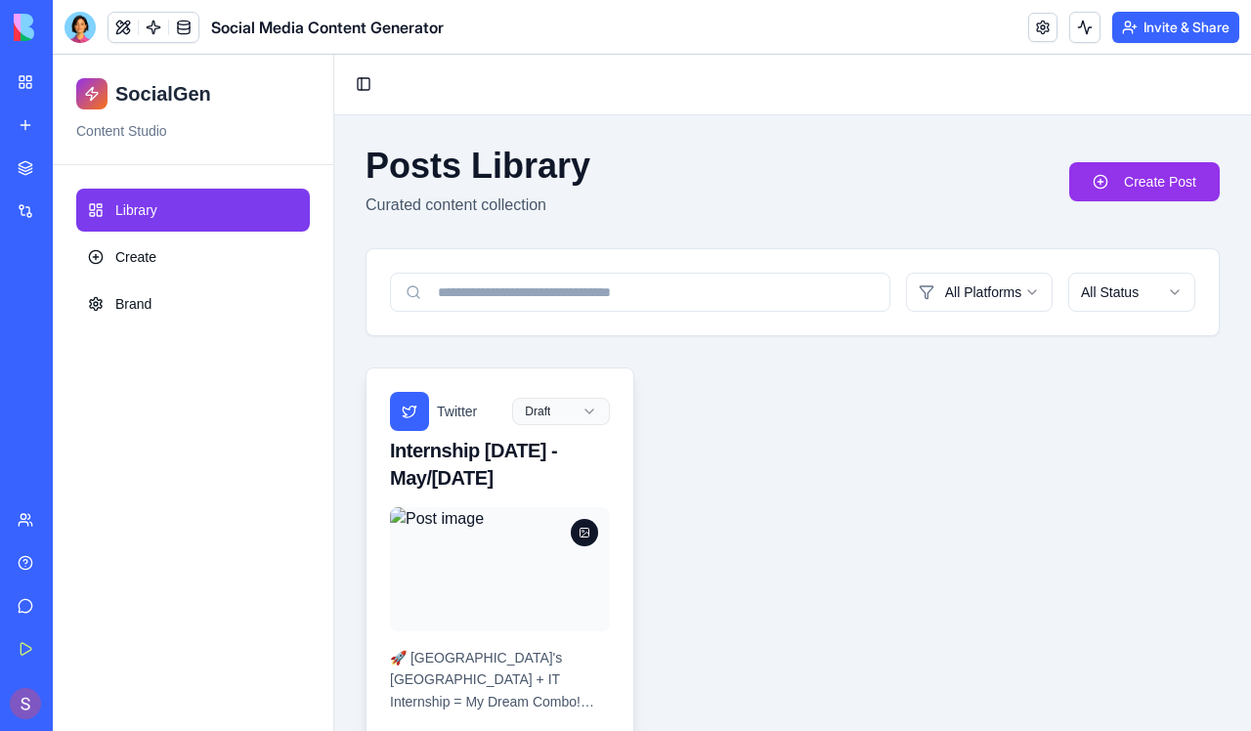
scroll to position [92, 0]
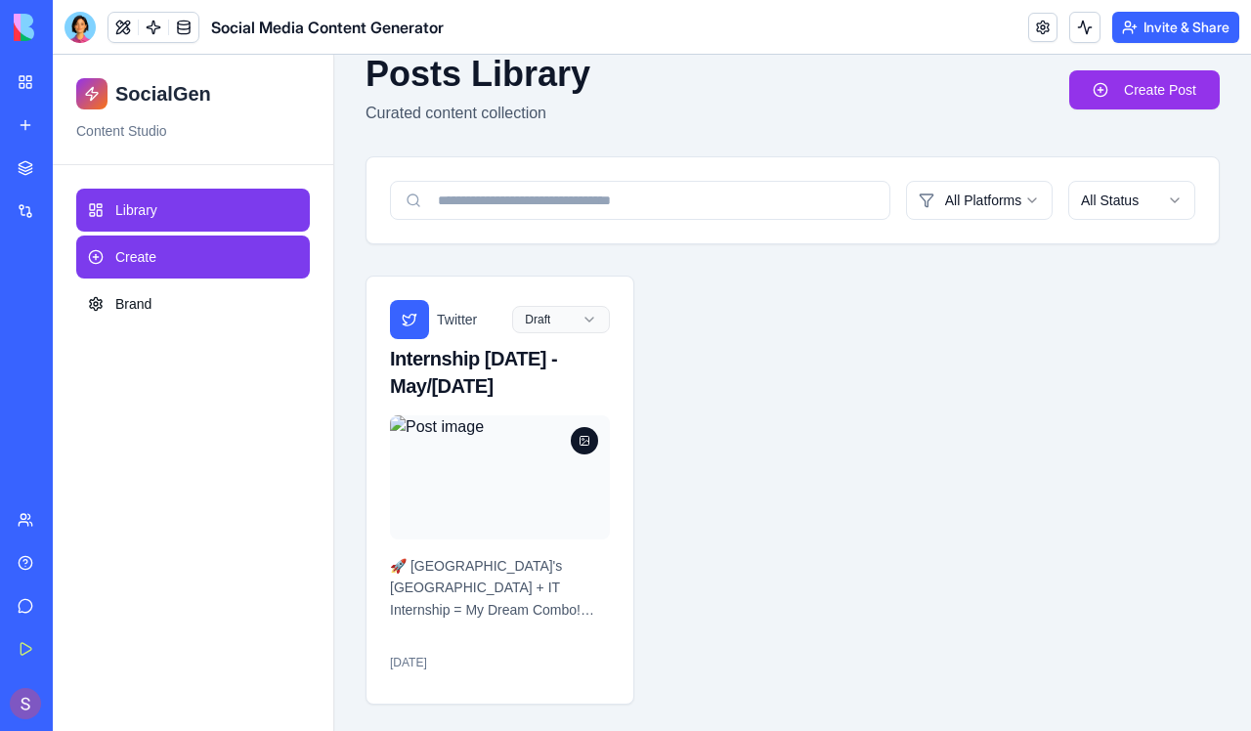
click at [190, 268] on link "Create" at bounding box center [192, 256] width 233 height 43
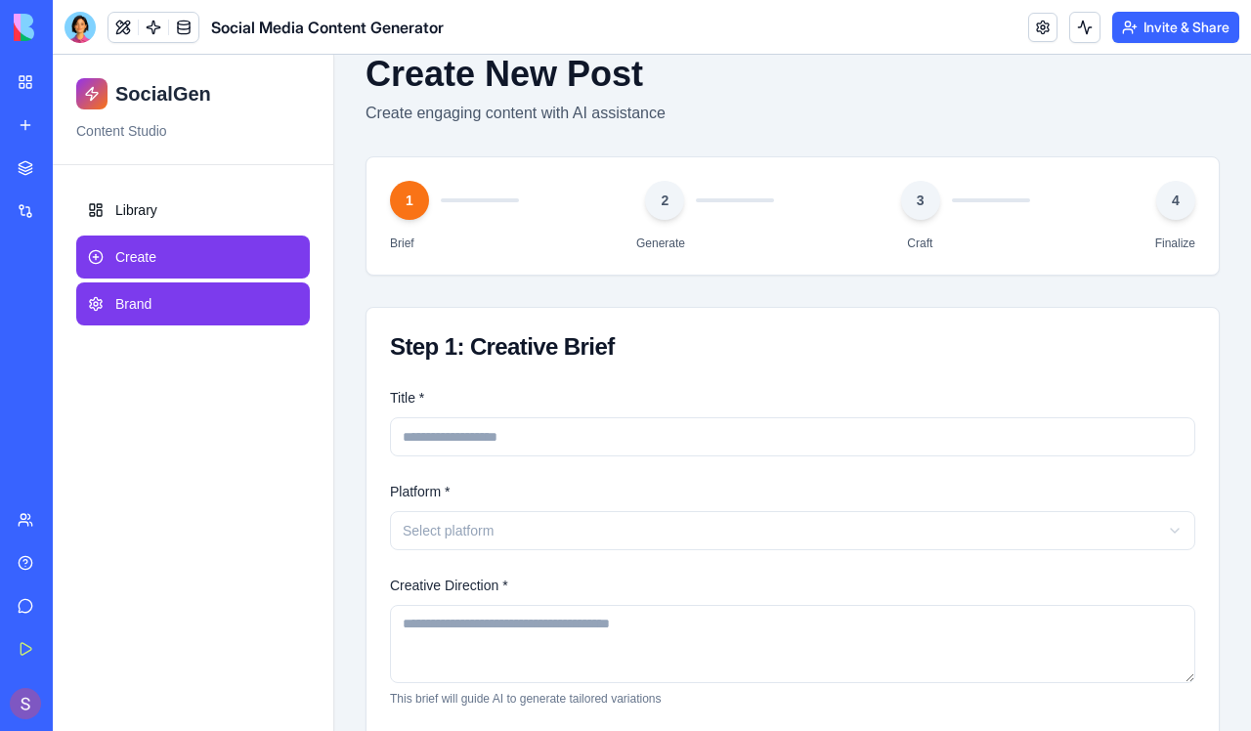
click at [196, 303] on link "Brand" at bounding box center [192, 303] width 233 height 43
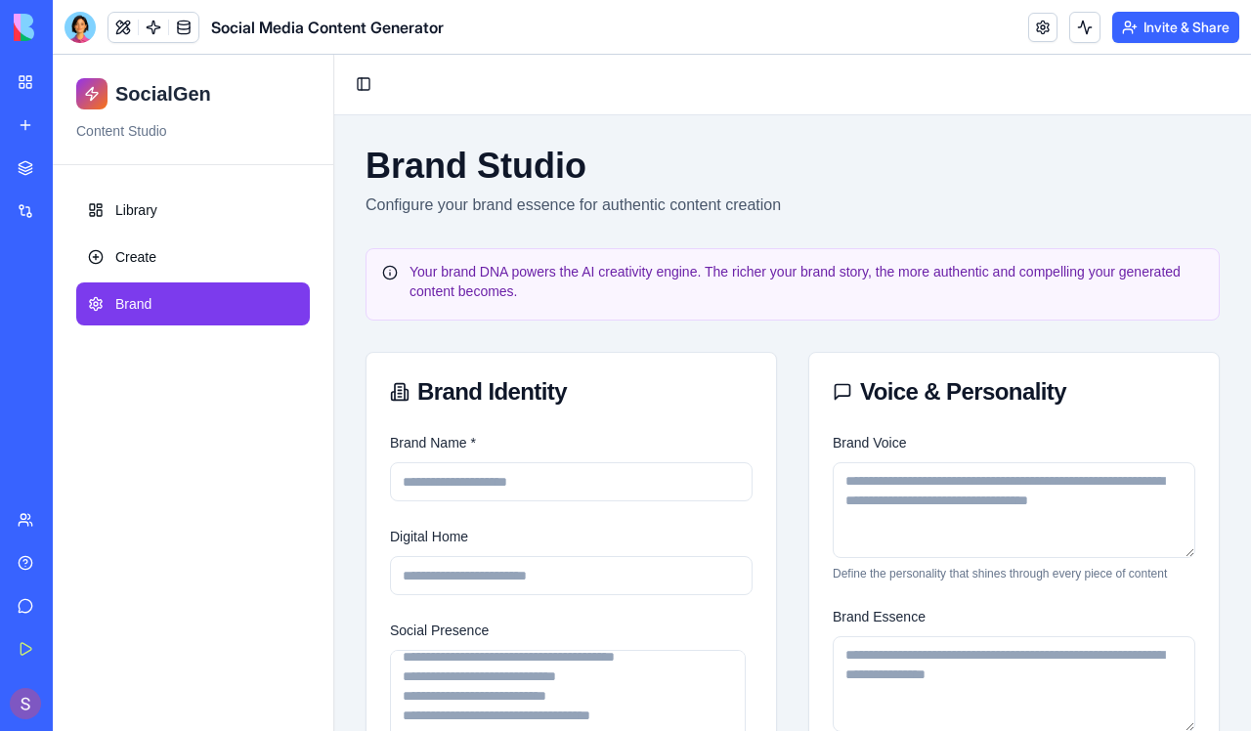
scroll to position [1, 0]
click at [161, 234] on ul "Library Create Brand" at bounding box center [192, 257] width 233 height 137
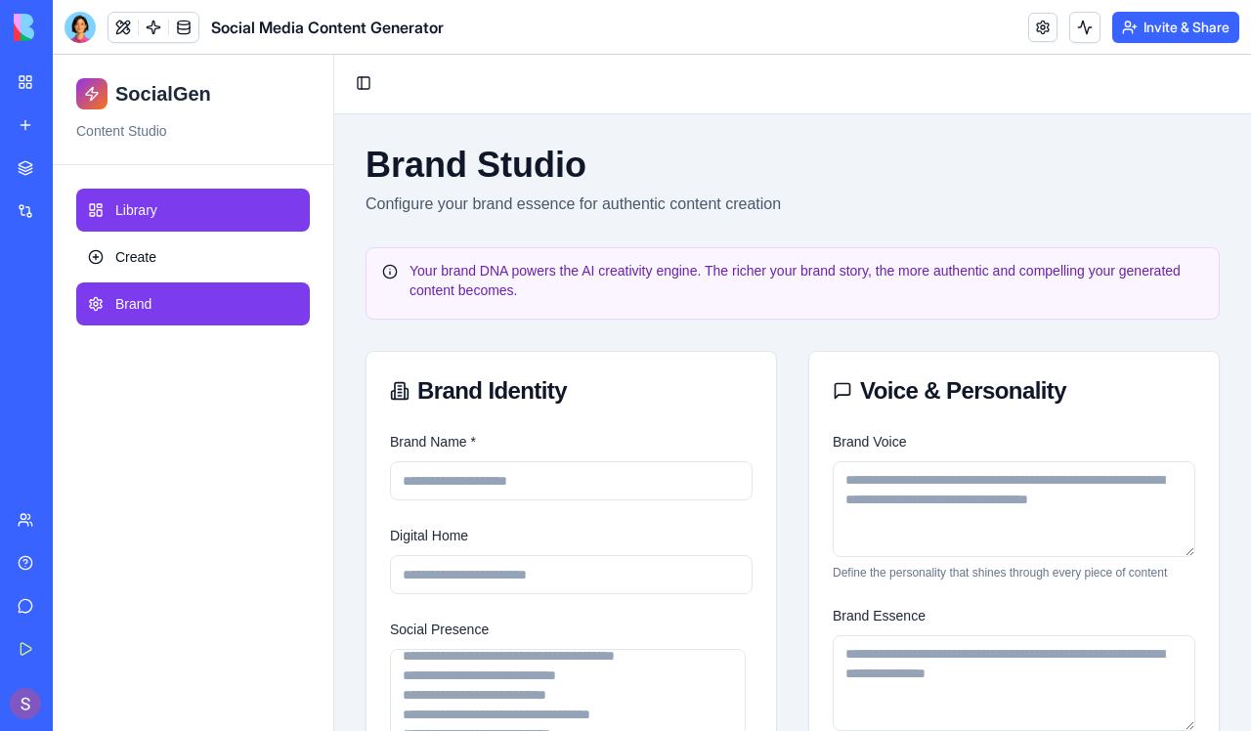
click at [168, 223] on link "Library" at bounding box center [192, 210] width 233 height 43
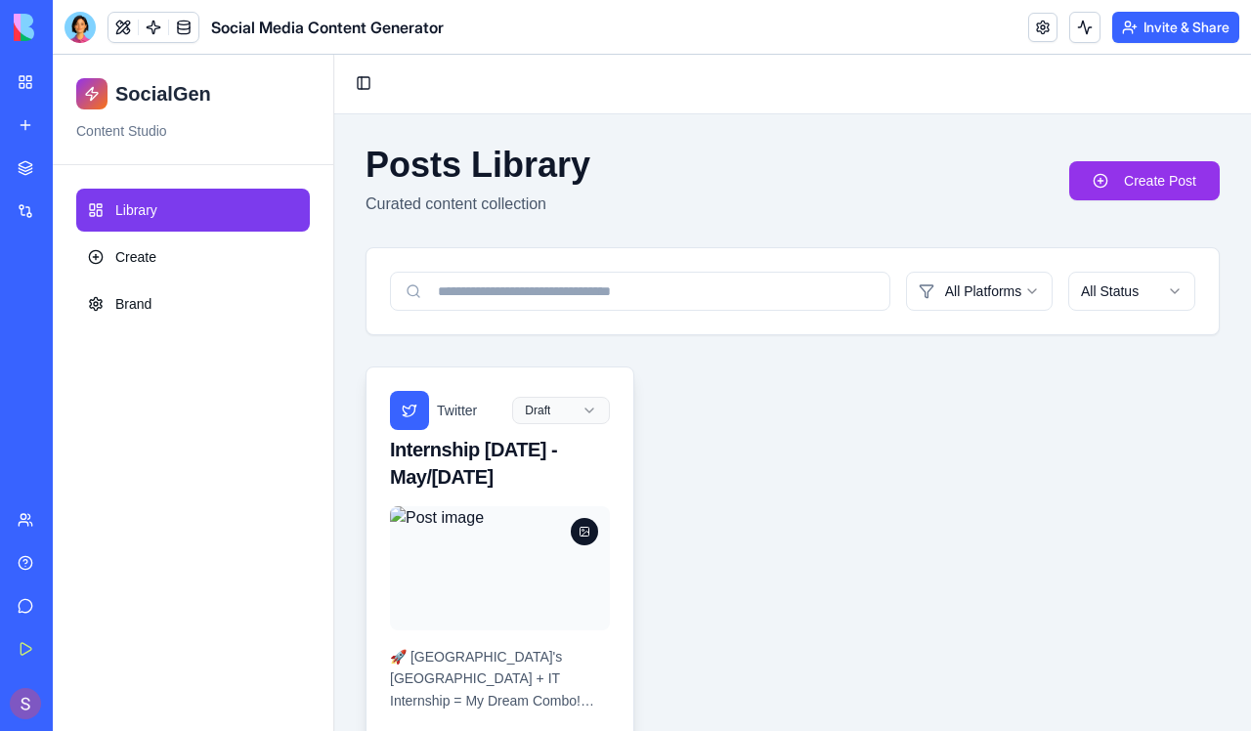
click at [423, 555] on img at bounding box center [500, 568] width 220 height 124
click at [457, 452] on div "Internship Jan 2026 - May/Jun 2026" at bounding box center [500, 463] width 220 height 55
click at [478, 632] on div "🚀 New Zealand's North Island + IT Internship = My Dream Combo! Seeking opportun…" at bounding box center [499, 650] width 267 height 288
click at [475, 651] on p "🚀 New Zealand's North Island + IT Internship = My Dream Combo! Seeking opportun…" at bounding box center [500, 679] width 220 height 66
click at [474, 463] on div "Internship Jan 2026 - May/Jun 2026" at bounding box center [500, 463] width 220 height 55
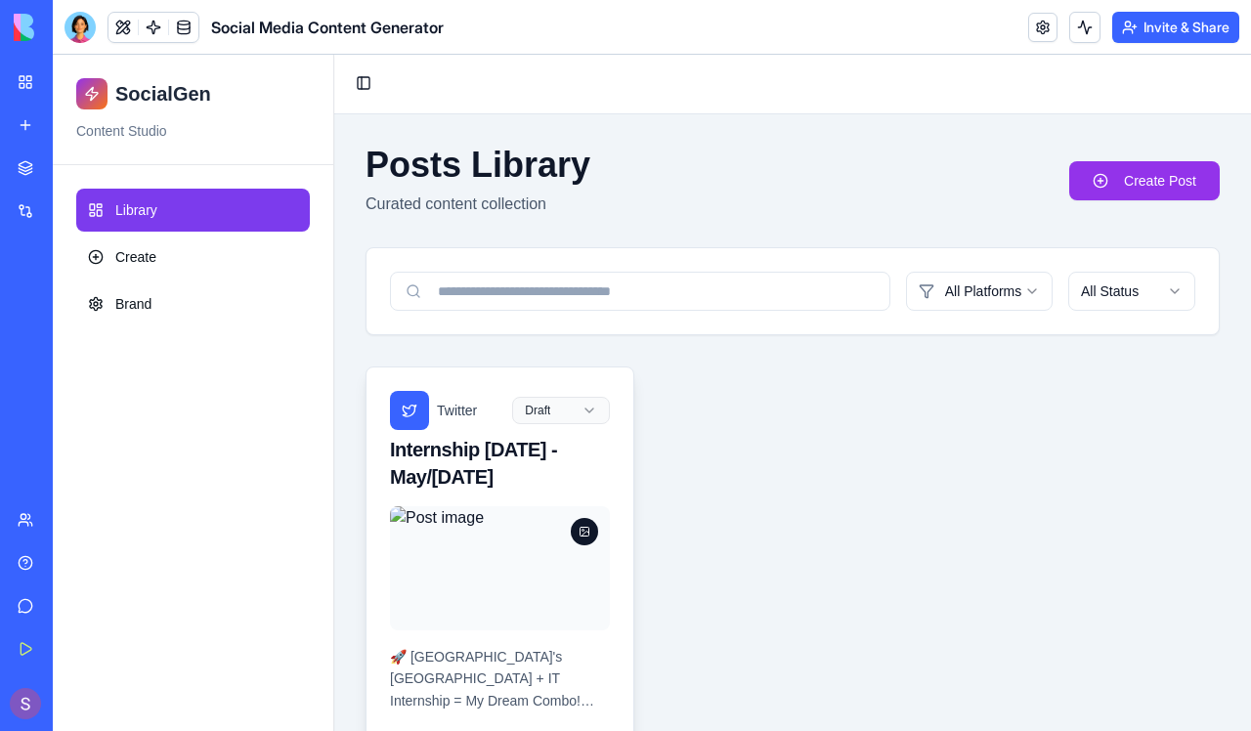
drag, startPoint x: 514, startPoint y: 484, endPoint x: 375, endPoint y: 443, distance: 144.7
click at [375, 443] on div "Twitter Draft Internship Jan 2026 - May/Jun 2026" at bounding box center [499, 436] width 267 height 139
copy div "Internship Jan 2026 - May/Jun 2026"
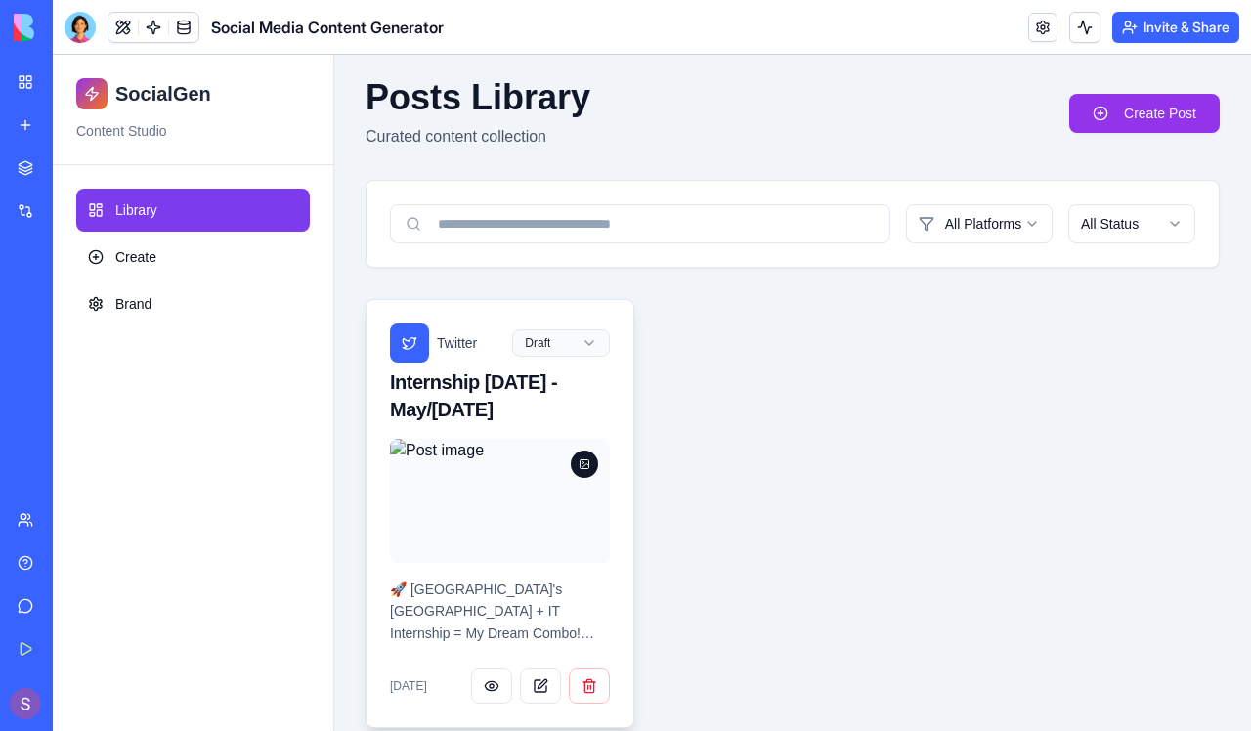
scroll to position [74, 0]
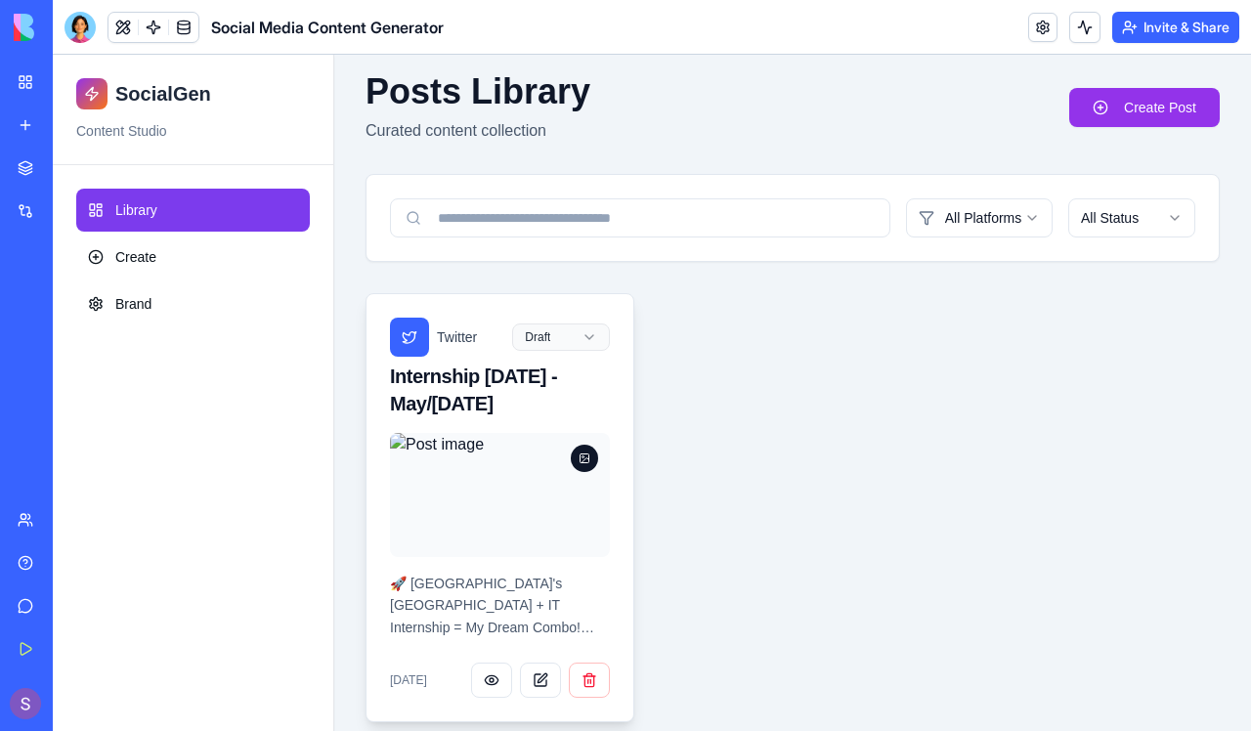
click at [461, 615] on p "🚀 New Zealand's North Island + IT Internship = My Dream Combo! Seeking opportun…" at bounding box center [500, 605] width 220 height 66
click at [496, 676] on button "button" at bounding box center [491, 679] width 41 height 35
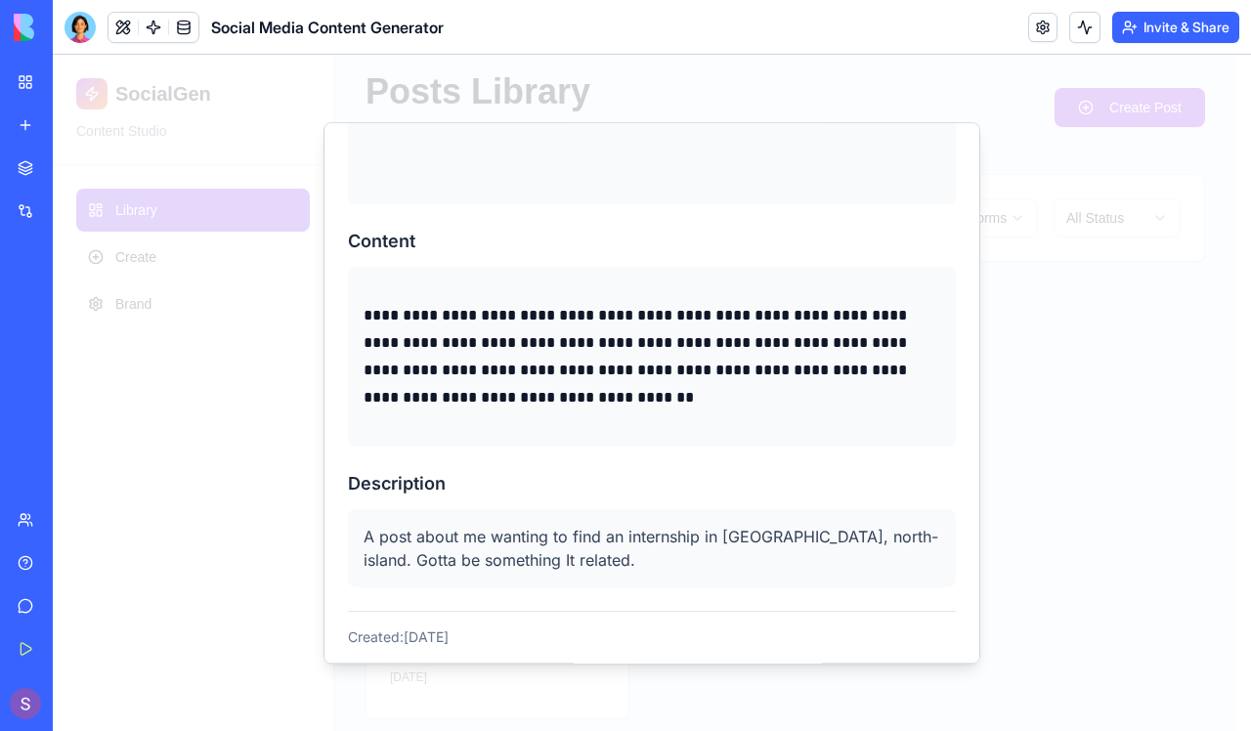
scroll to position [412, 0]
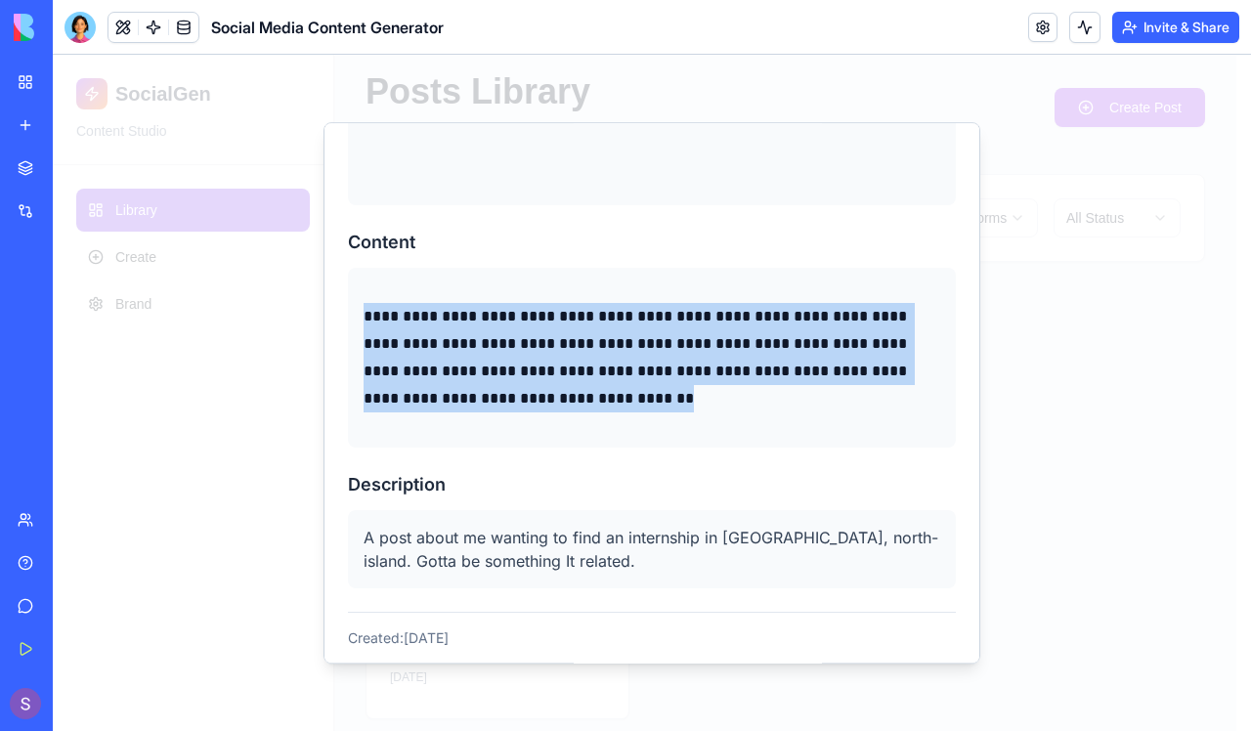
drag, startPoint x: 371, startPoint y: 305, endPoint x: 702, endPoint y: 396, distance: 343.4
click at [702, 396] on p "**********" at bounding box center [644, 357] width 562 height 109
copy p "**********"
click at [1094, 385] on div at bounding box center [652, 393] width 1198 height 676
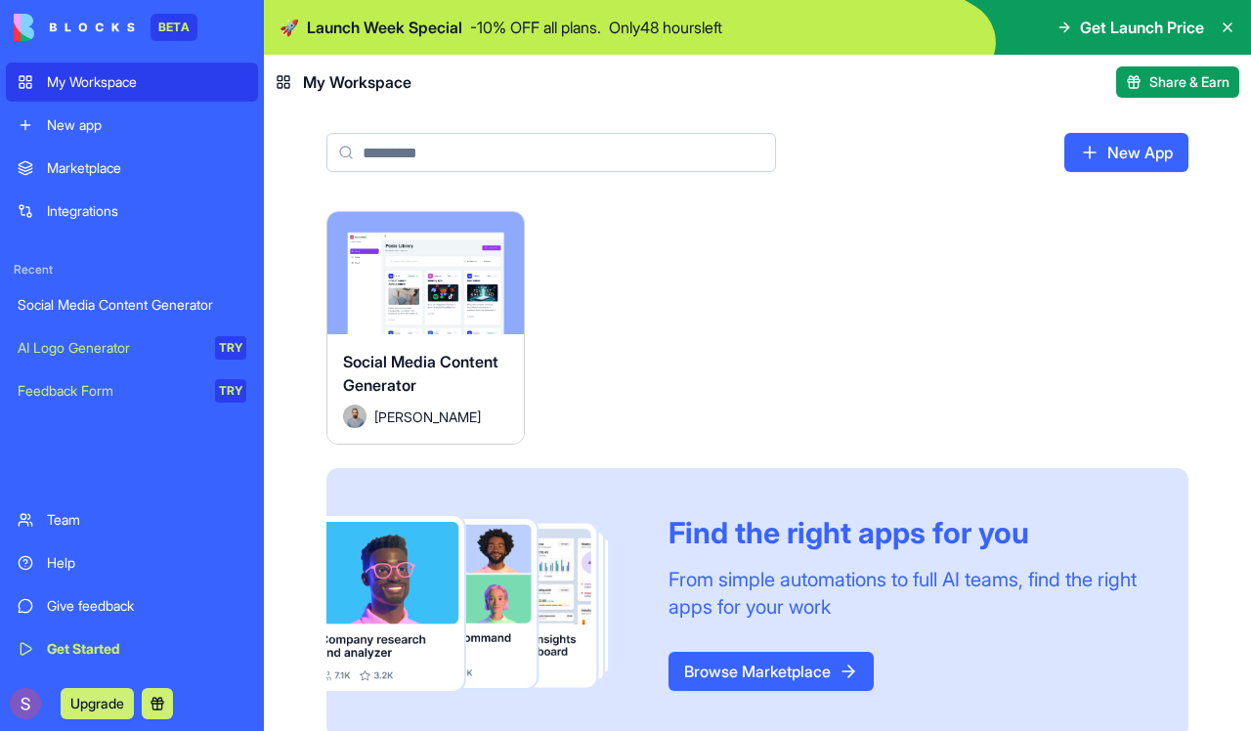
click at [42, 117] on link "New app" at bounding box center [132, 125] width 252 height 39
